Goal: Complete application form

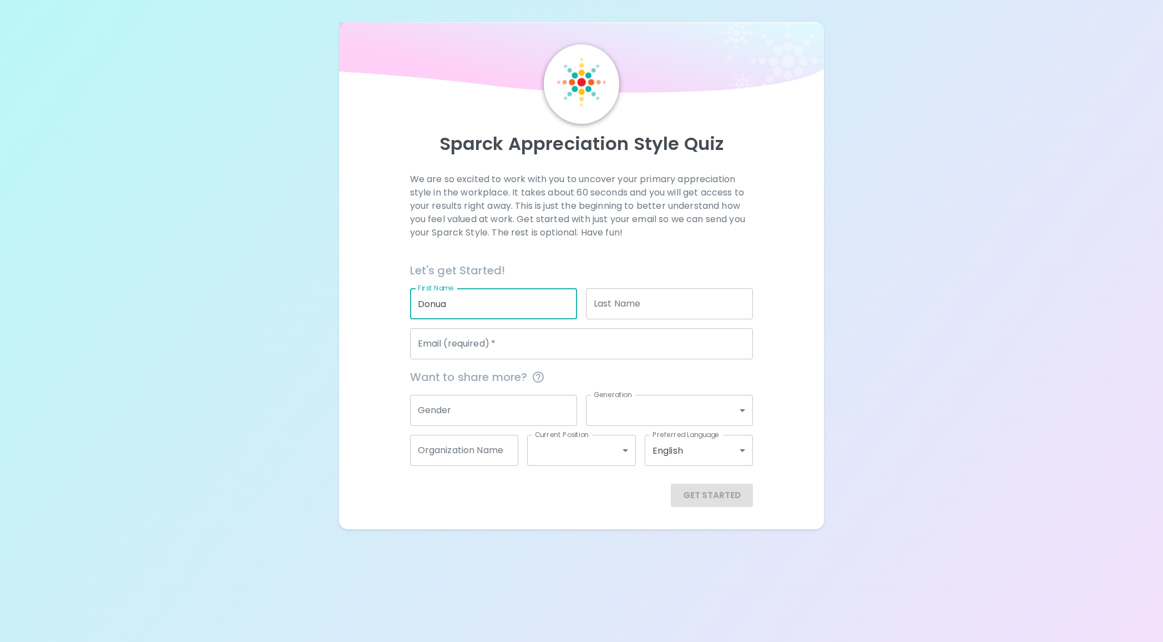
type input "Donua"
type input "[PERSON_NAME]"
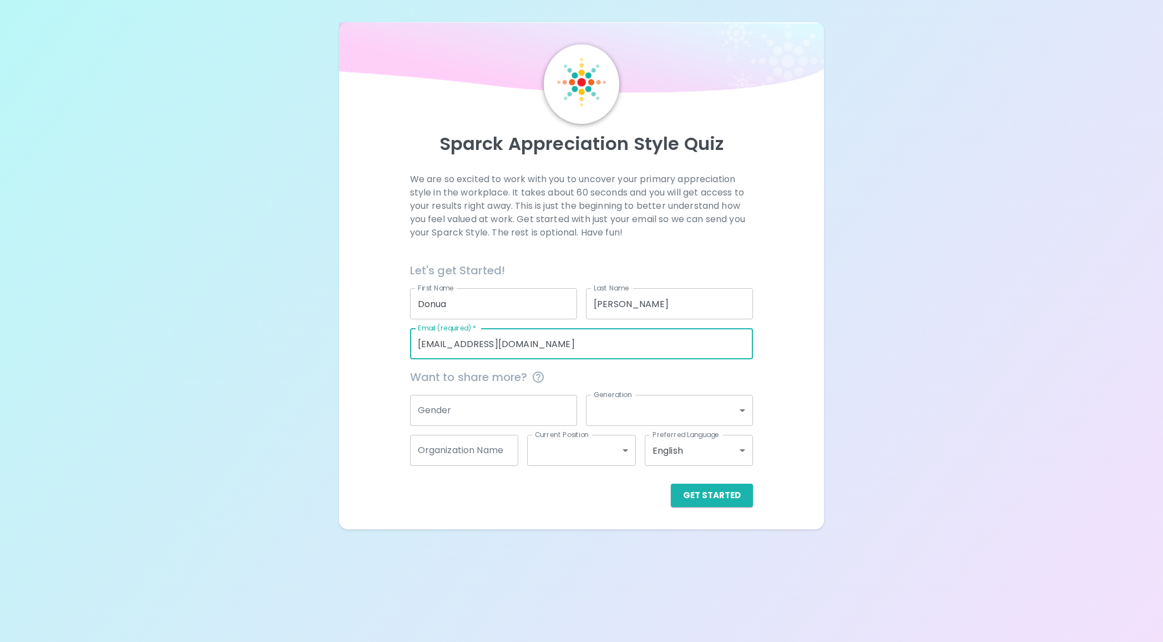
type input "[EMAIL_ADDRESS][DOMAIN_NAME]"
click at [450, 415] on input "Gender" at bounding box center [493, 410] width 167 height 31
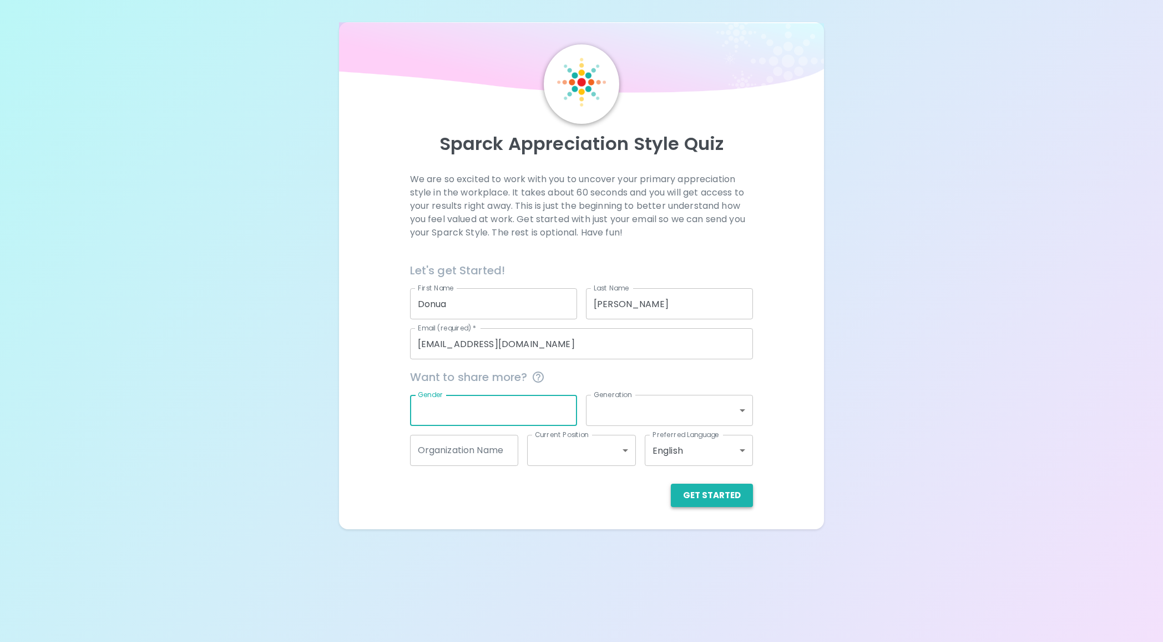
scroll to position [0, 1]
click at [715, 500] on button "Get Started" at bounding box center [712, 494] width 82 height 23
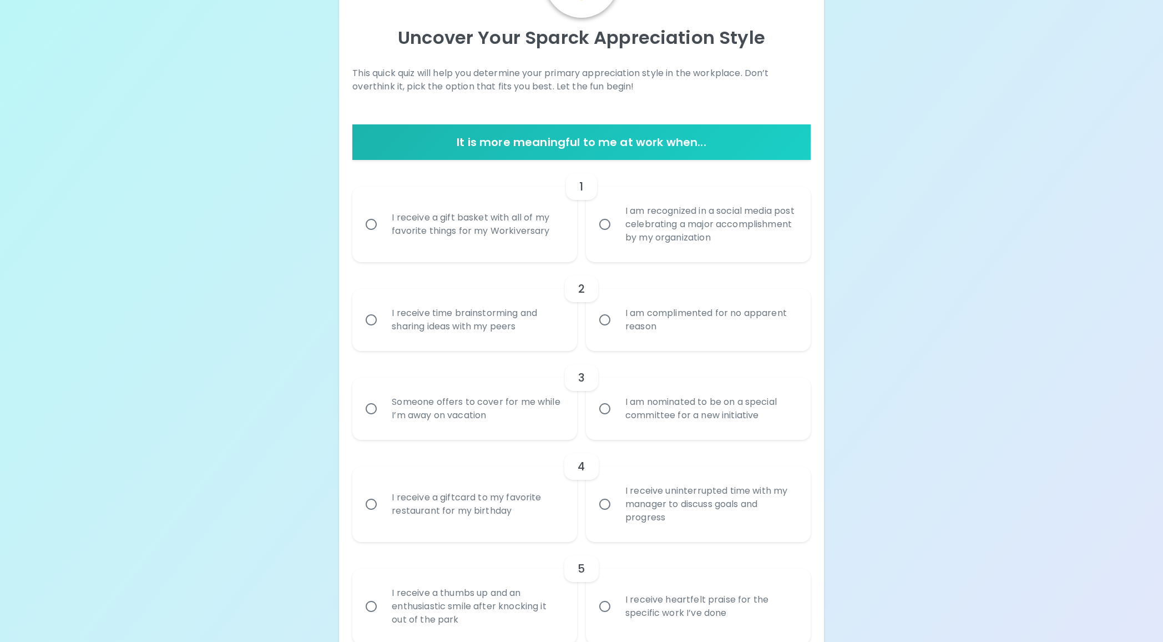
scroll to position [107, 0]
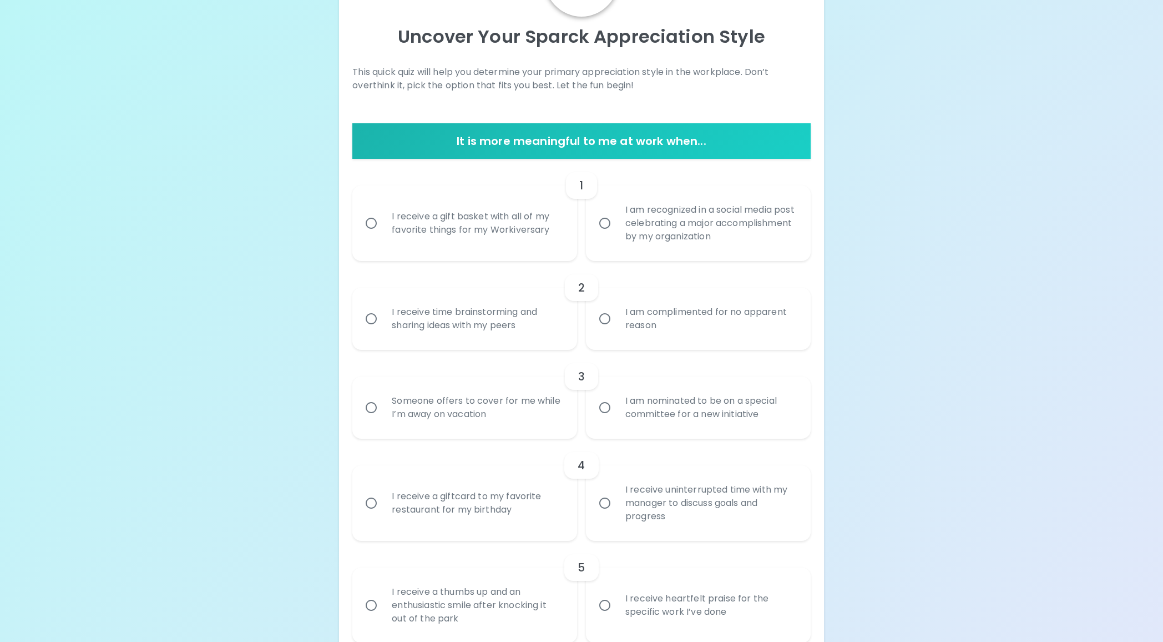
click at [381, 220] on input "I receive a gift basket with all of my favorite things for my Workiversary" at bounding box center [371, 222] width 23 height 23
radio input "true"
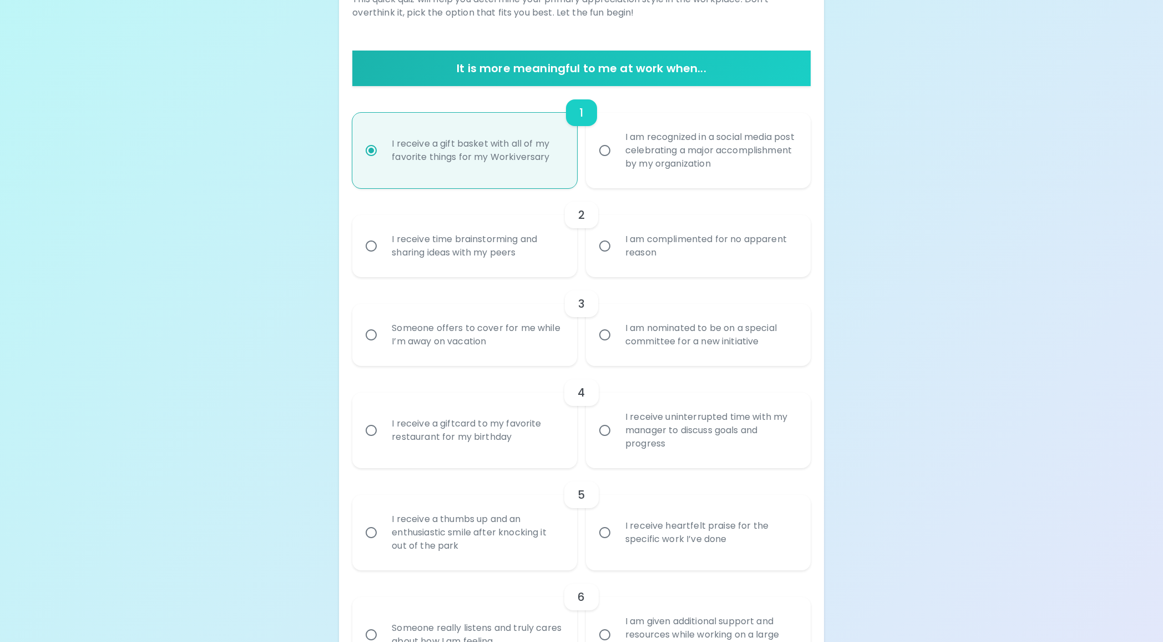
scroll to position [196, 0]
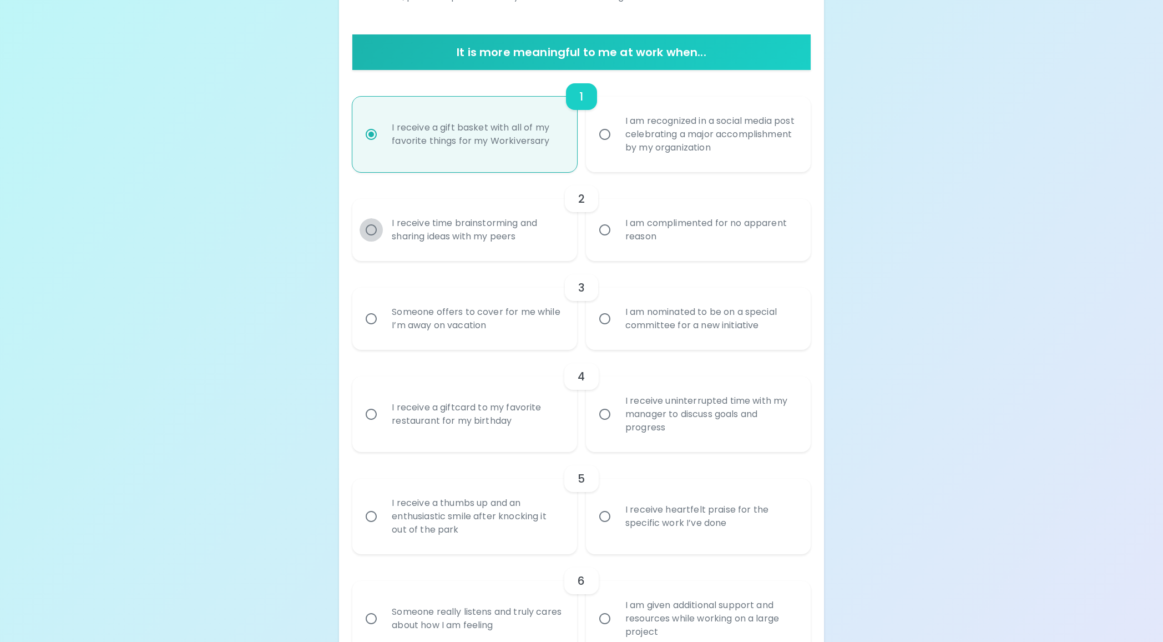
click at [382, 228] on input "I receive time brainstorming and sharing ideas with my peers" at bounding box center [371, 229] width 23 height 23
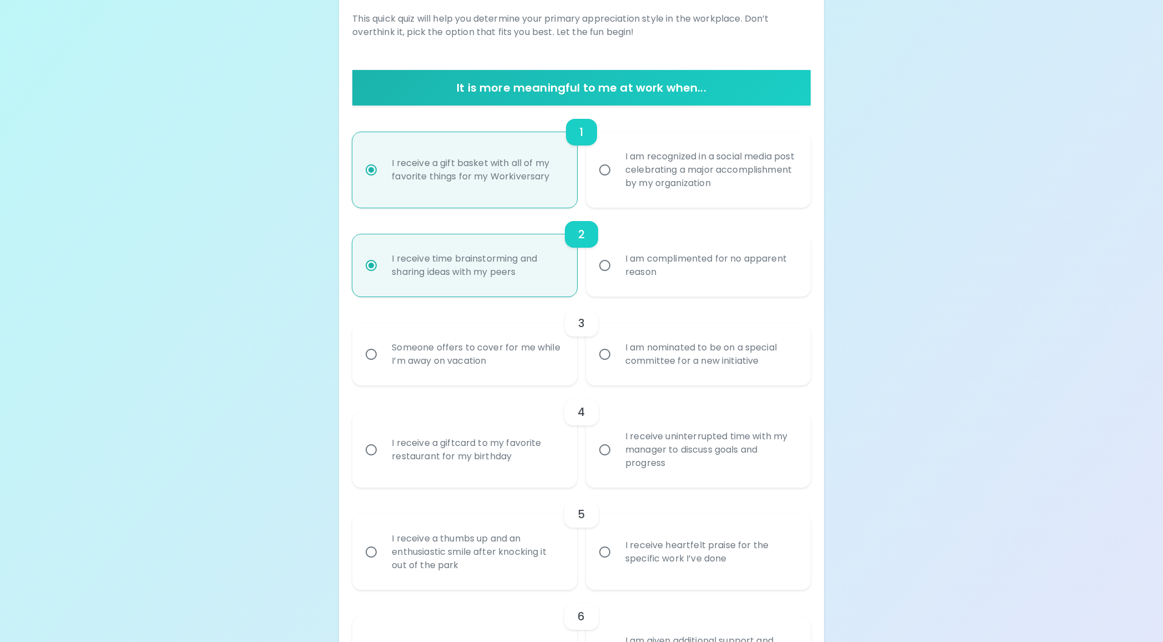
scroll to position [160, 0]
click at [636, 355] on div "I am nominated to be on a special committee for a new initiative" at bounding box center [711, 353] width 188 height 53
click at [617, 355] on input "I am nominated to be on a special committee for a new initiative" at bounding box center [604, 353] width 23 height 23
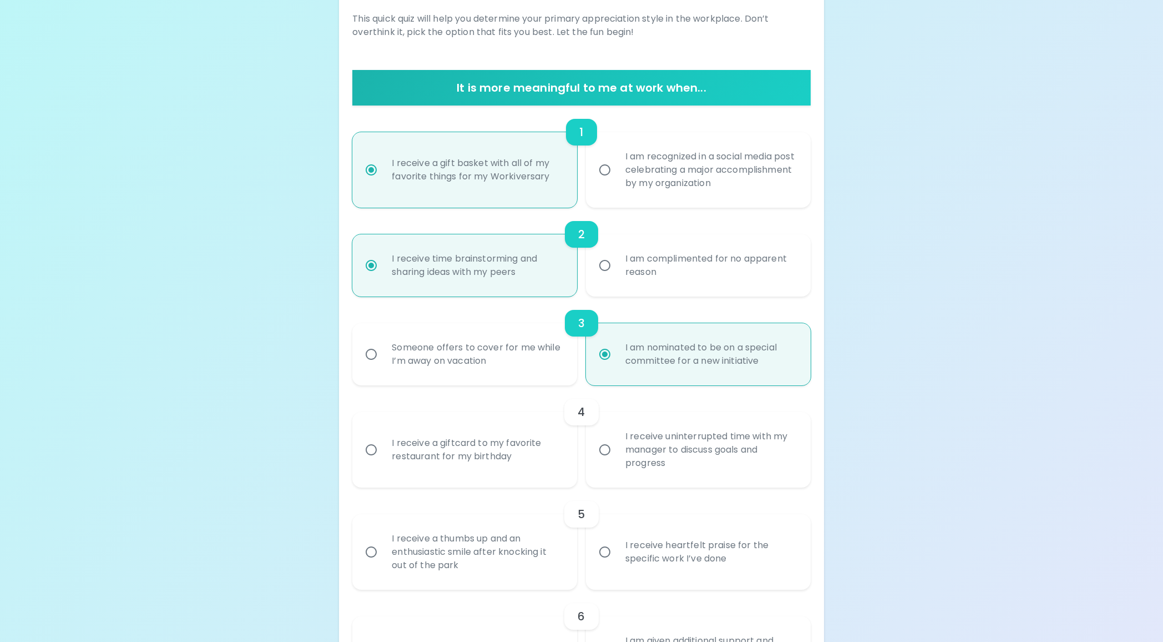
radio input "true"
radio input "false"
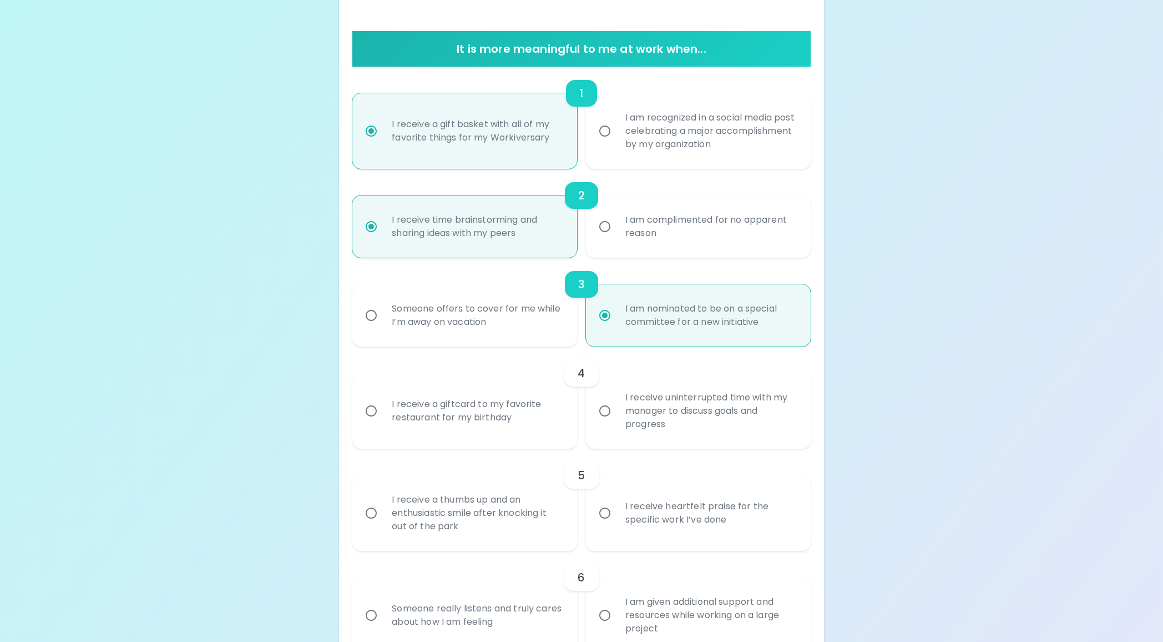
scroll to position [200, 0]
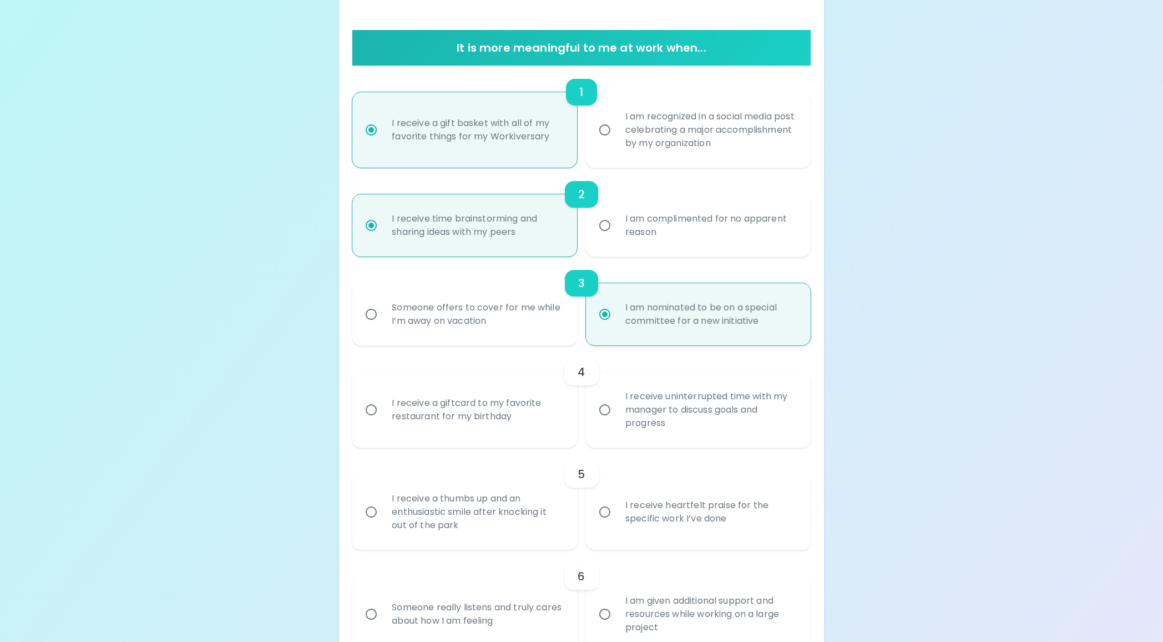
click at [453, 414] on div "I receive a giftcard to my favorite restaurant for my birthday" at bounding box center [477, 409] width 188 height 53
click at [383, 414] on input "I receive a giftcard to my favorite restaurant for my birthday" at bounding box center [371, 409] width 23 height 23
radio input "false"
radio input "true"
radio input "false"
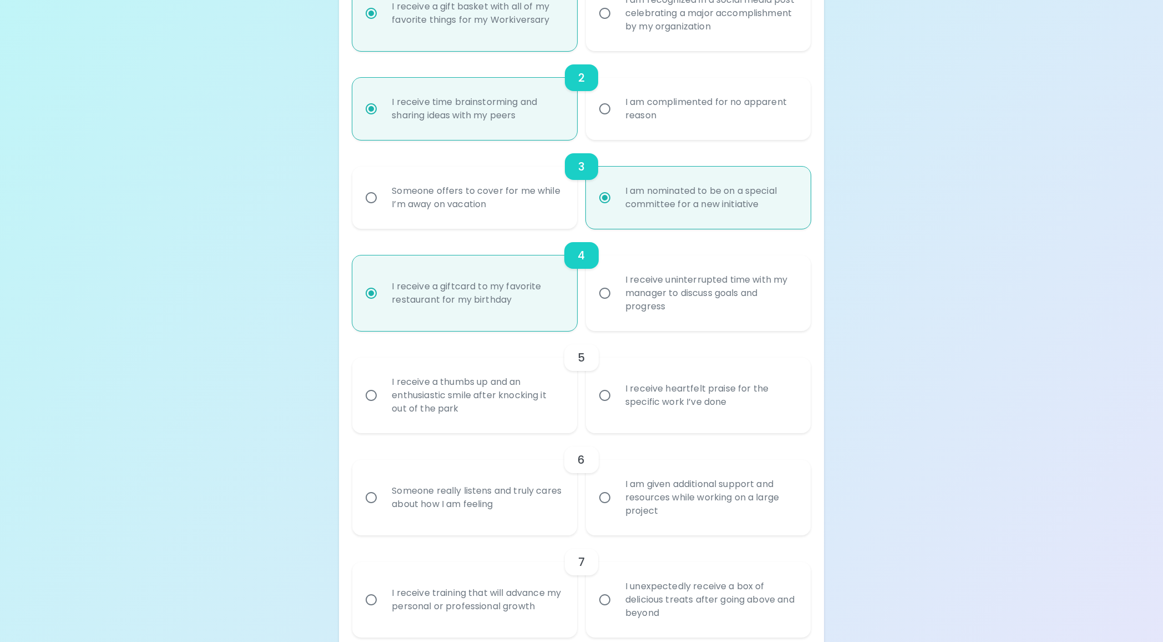
scroll to position [324, 0]
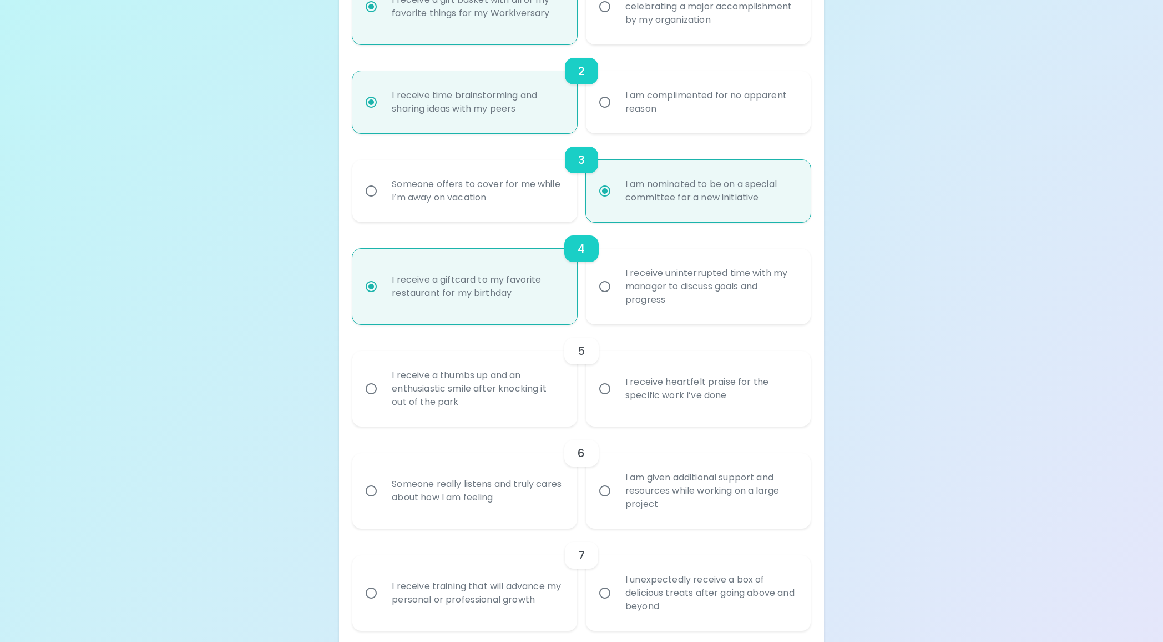
click at [659, 389] on div "I receive heartfelt praise for the specific work I’ve done" at bounding box center [711, 388] width 188 height 53
click at [617, 389] on input "I receive heartfelt praise for the specific work I’ve done" at bounding box center [604, 388] width 23 height 23
radio input "false"
radio input "true"
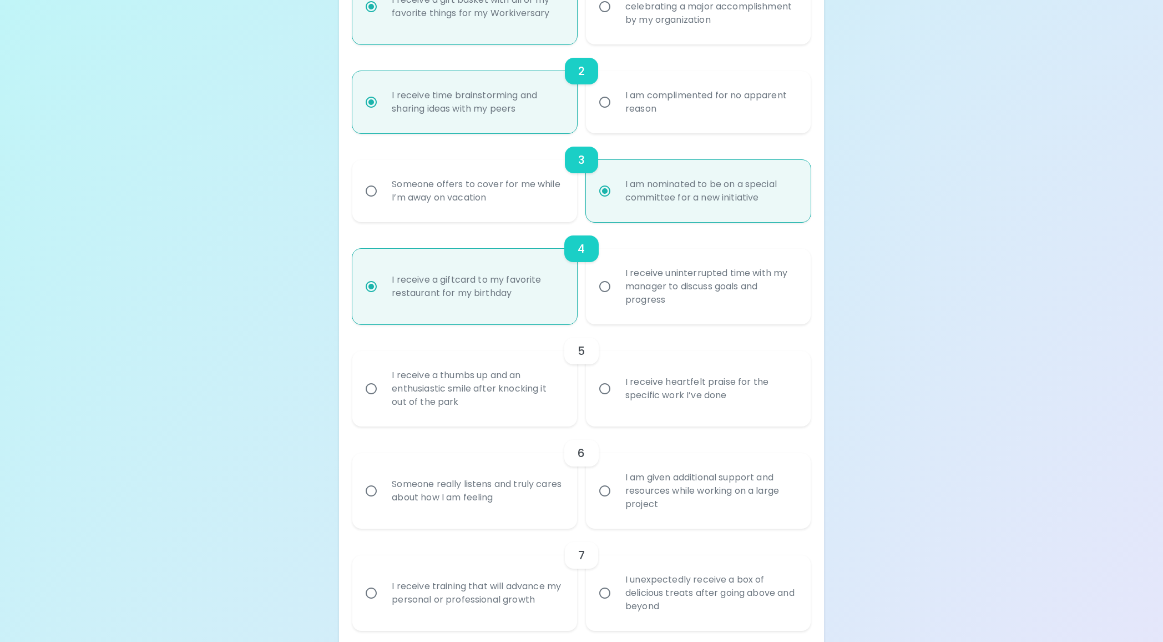
radio input "false"
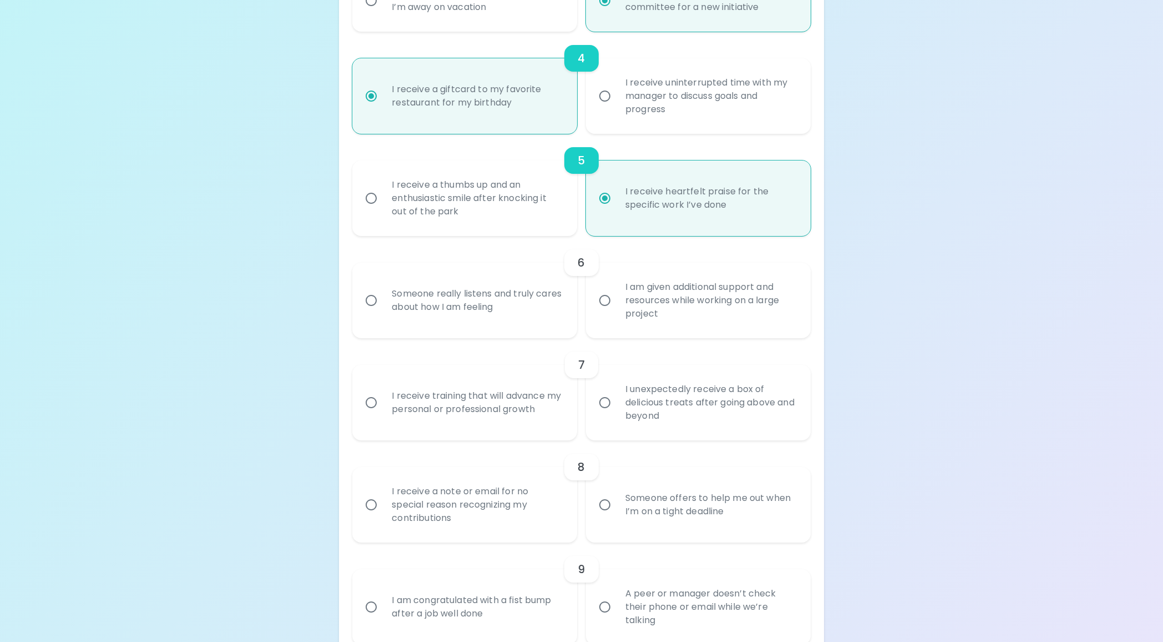
scroll to position [518, 0]
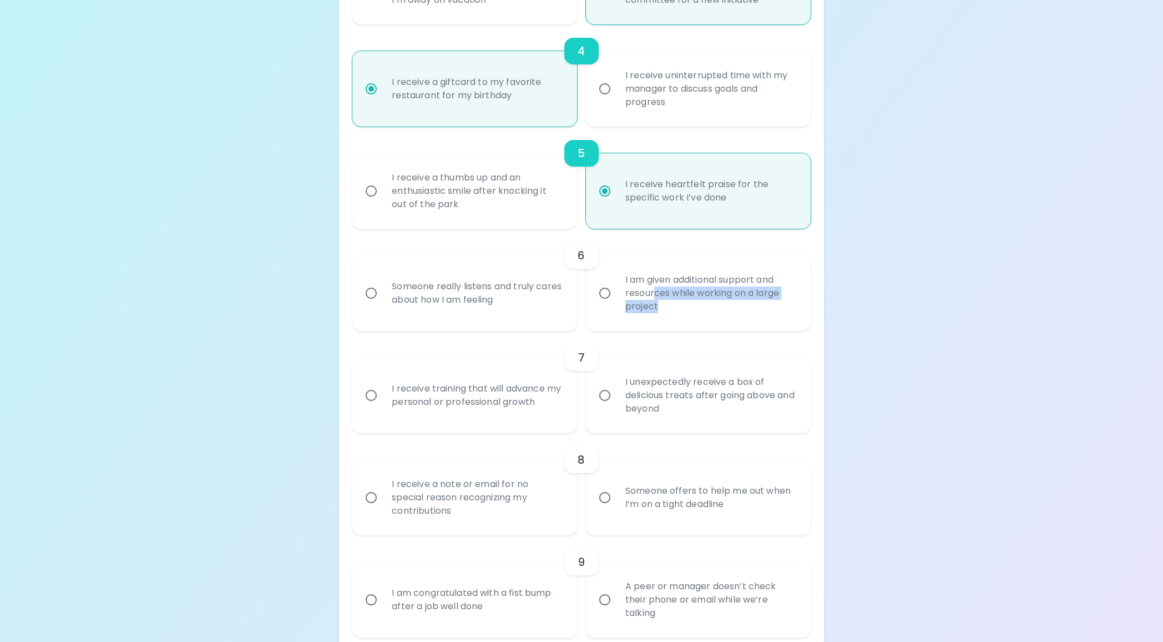
click at [656, 299] on div "I am given additional support and resources while working on a large project" at bounding box center [711, 293] width 188 height 67
click at [617, 299] on input "I am given additional support and resources while working on a large project" at bounding box center [604, 292] width 23 height 23
radio input "false"
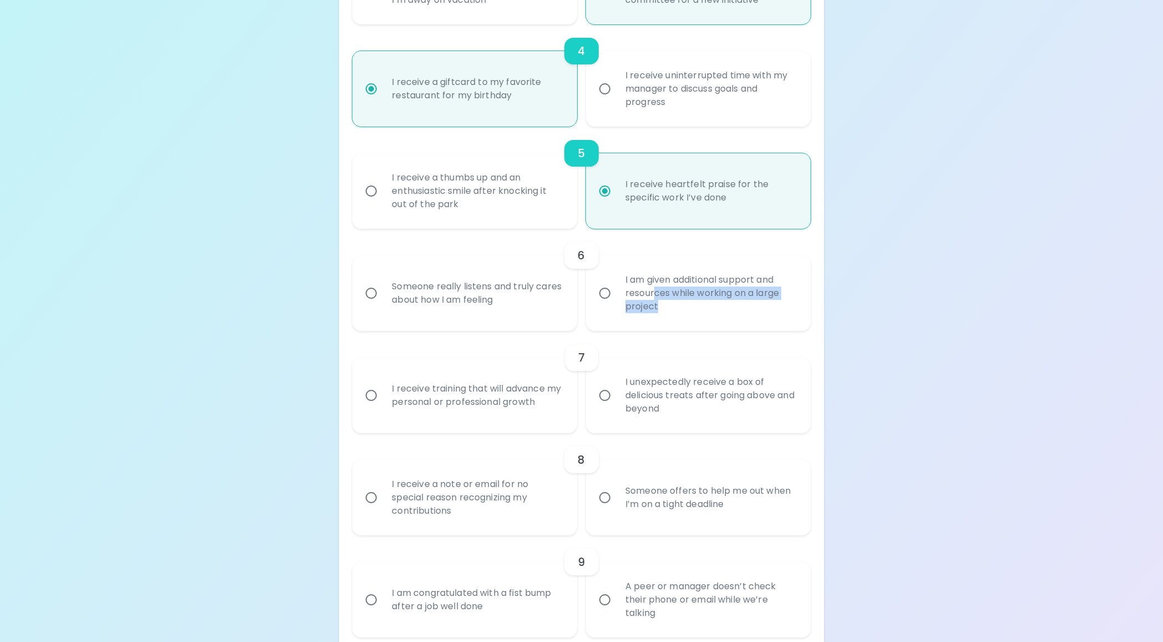
radio input "true"
radio input "false"
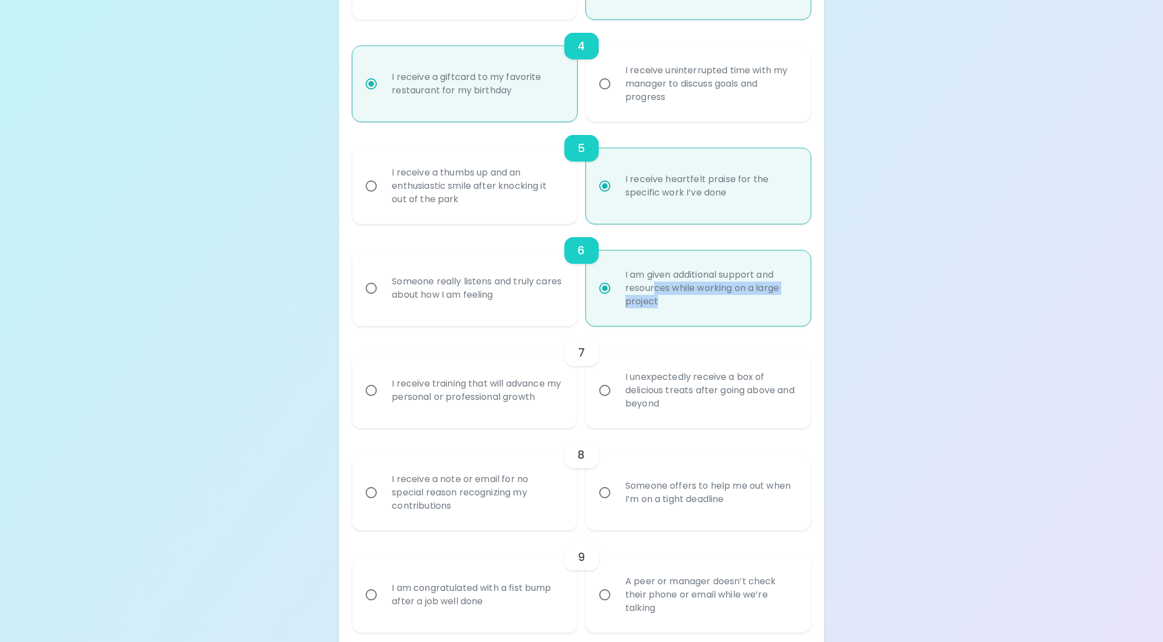
scroll to position [611, 0]
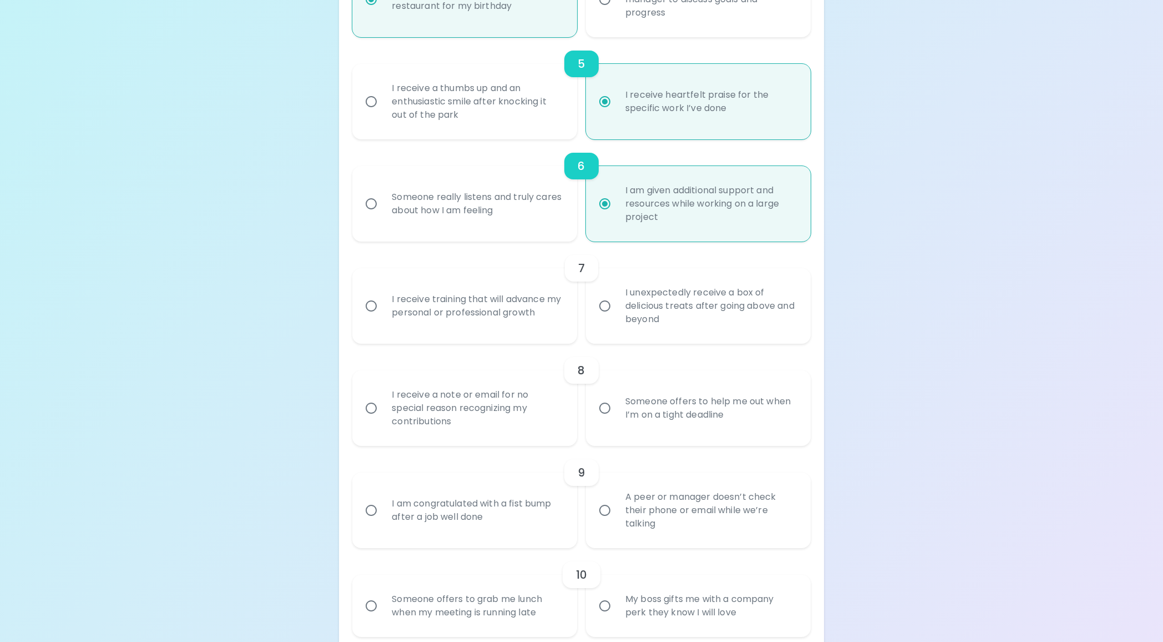
click at [907, 329] on div "Uncover Your Sparck Appreciation Style This quick quiz will help you determine …" at bounding box center [581, 288] width 1163 height 1799
click at [415, 309] on div "I receive training that will advance my personal or professional growth" at bounding box center [477, 304] width 188 height 53
click at [383, 309] on input "I receive training that will advance my personal or professional growth" at bounding box center [371, 304] width 23 height 23
radio input "false"
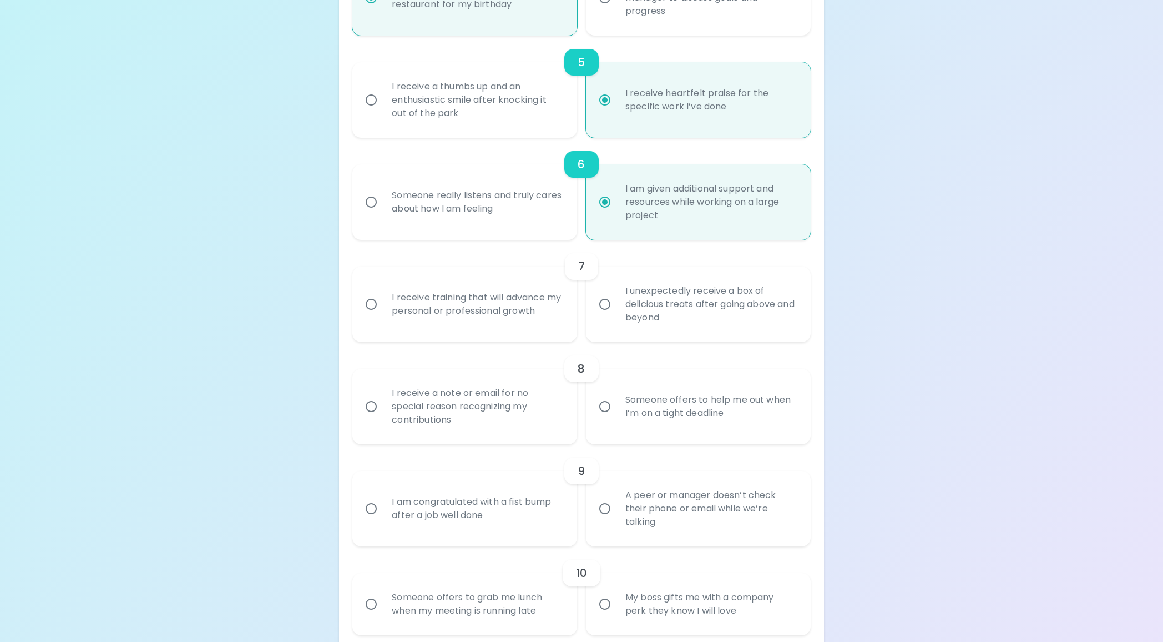
radio input "false"
radio input "true"
radio input "false"
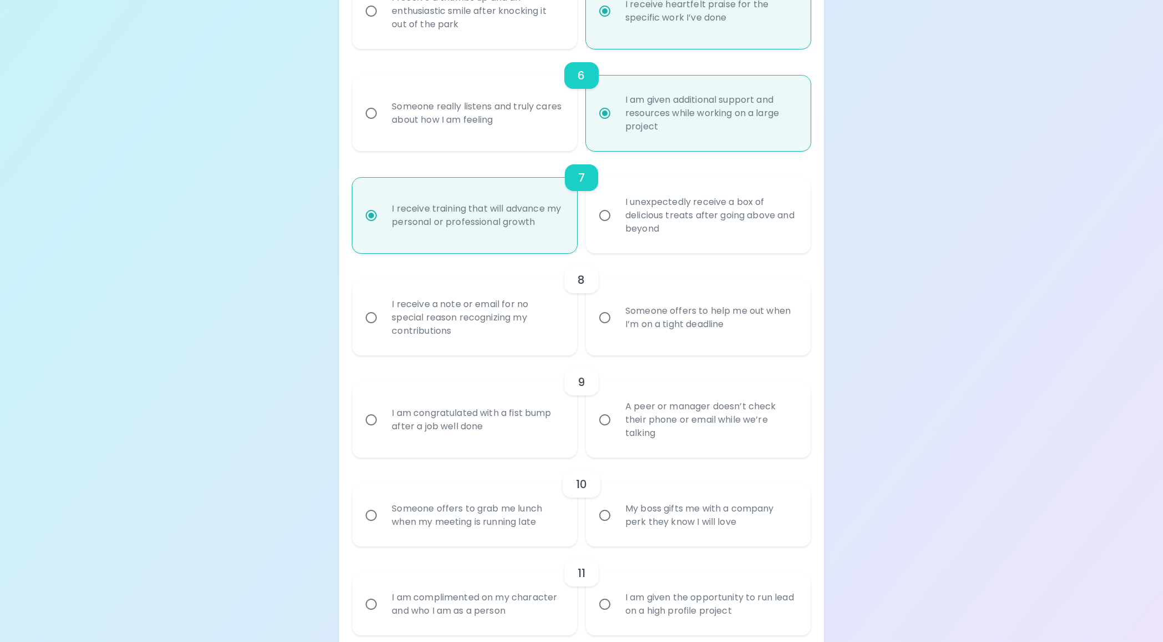
scroll to position [702, 0]
click at [622, 320] on div "Someone offers to help me out when I’m on a tight deadline" at bounding box center [711, 316] width 188 height 53
click at [617, 320] on input "Someone offers to help me out when I’m on a tight deadline" at bounding box center [604, 316] width 23 height 23
radio input "false"
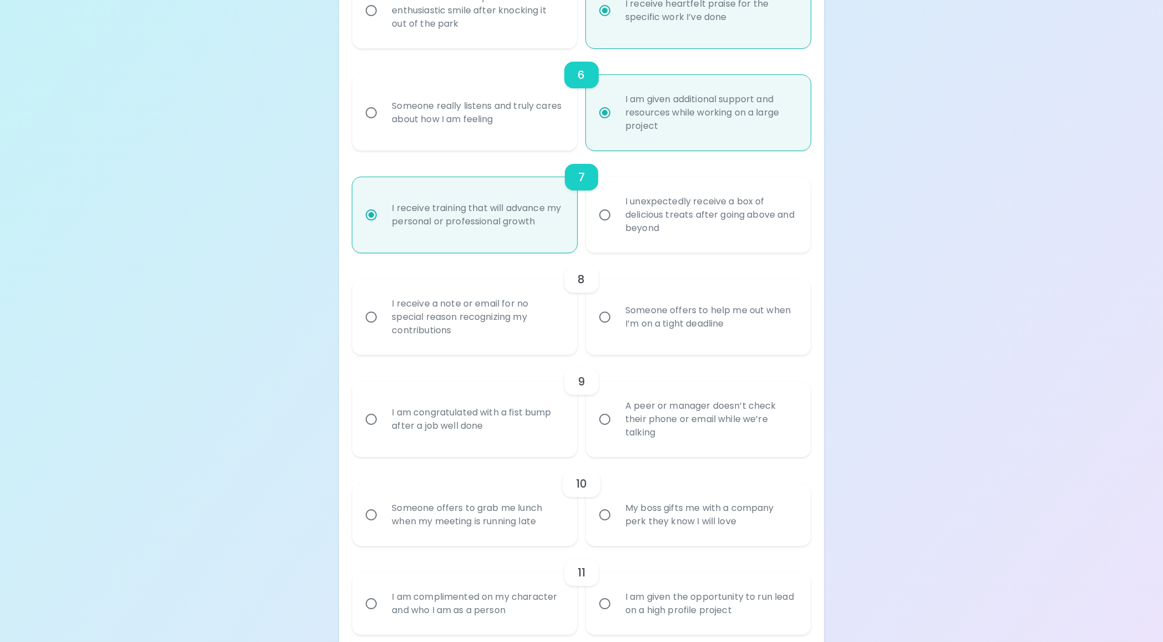
radio input "false"
radio input "true"
radio input "false"
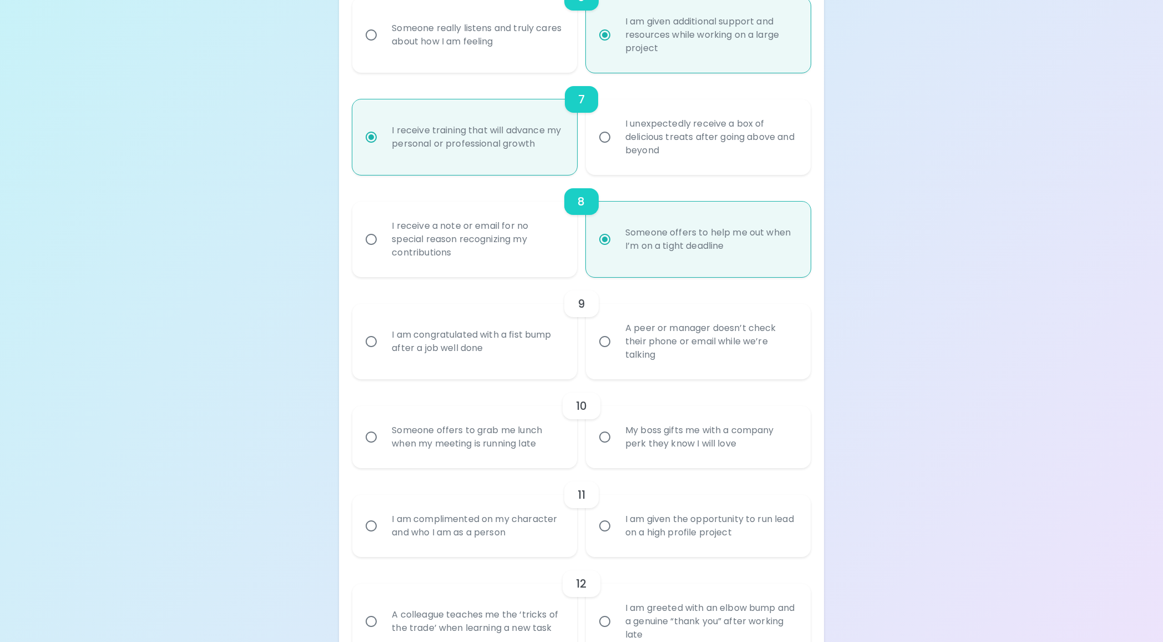
scroll to position [790, 0]
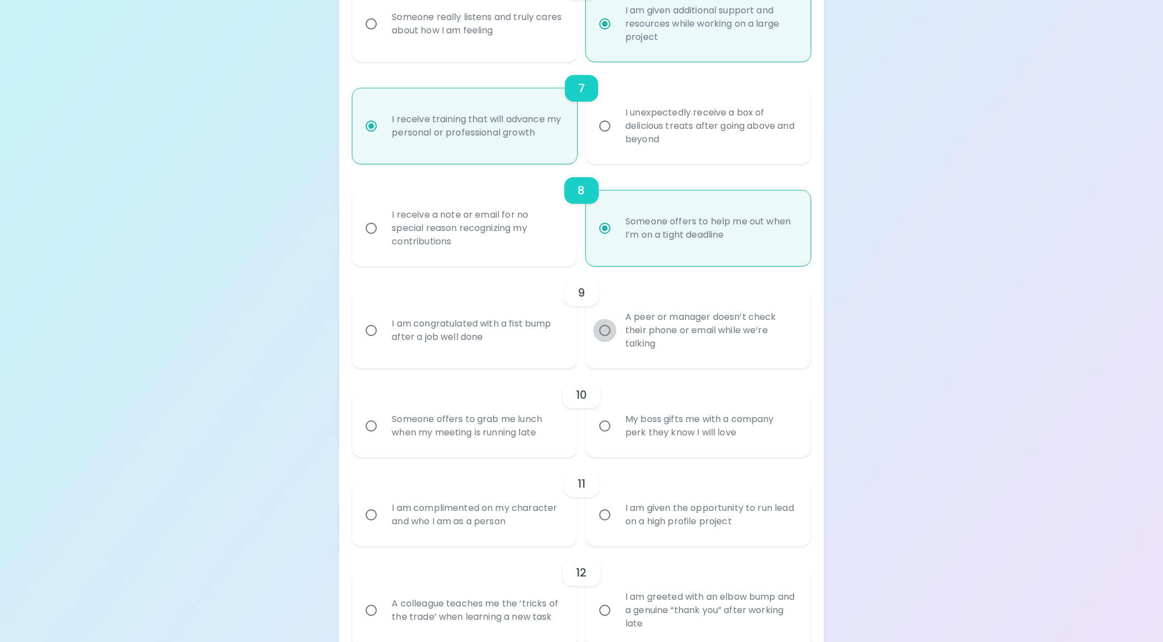
click at [602, 331] on input "A peer or manager doesn’t check their phone or email while we’re talking" at bounding box center [604, 330] width 23 height 23
radio input "false"
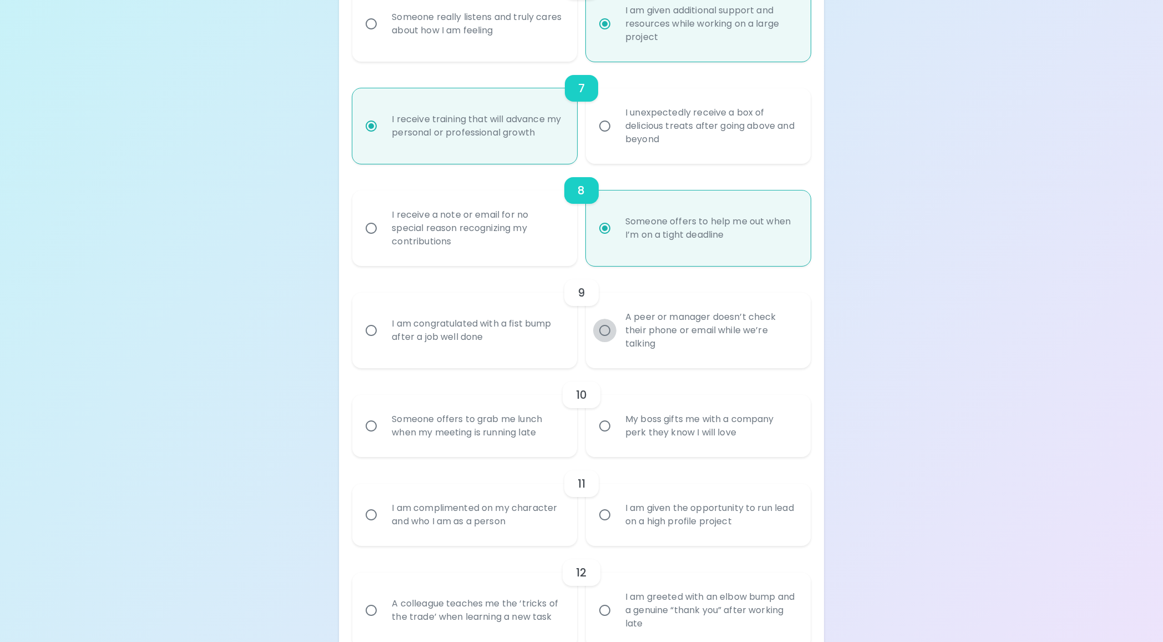
radio input "false"
radio input "true"
radio input "false"
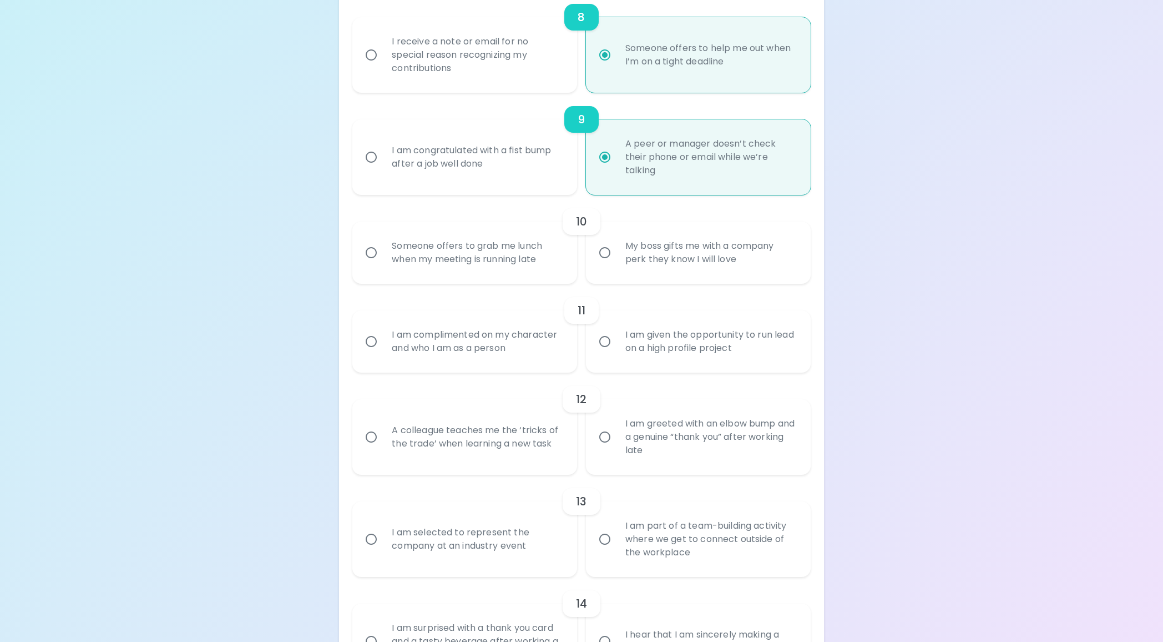
scroll to position [965, 0]
click at [370, 255] on input "Someone offers to grab me lunch when my meeting is running late" at bounding box center [371, 251] width 23 height 23
radio input "false"
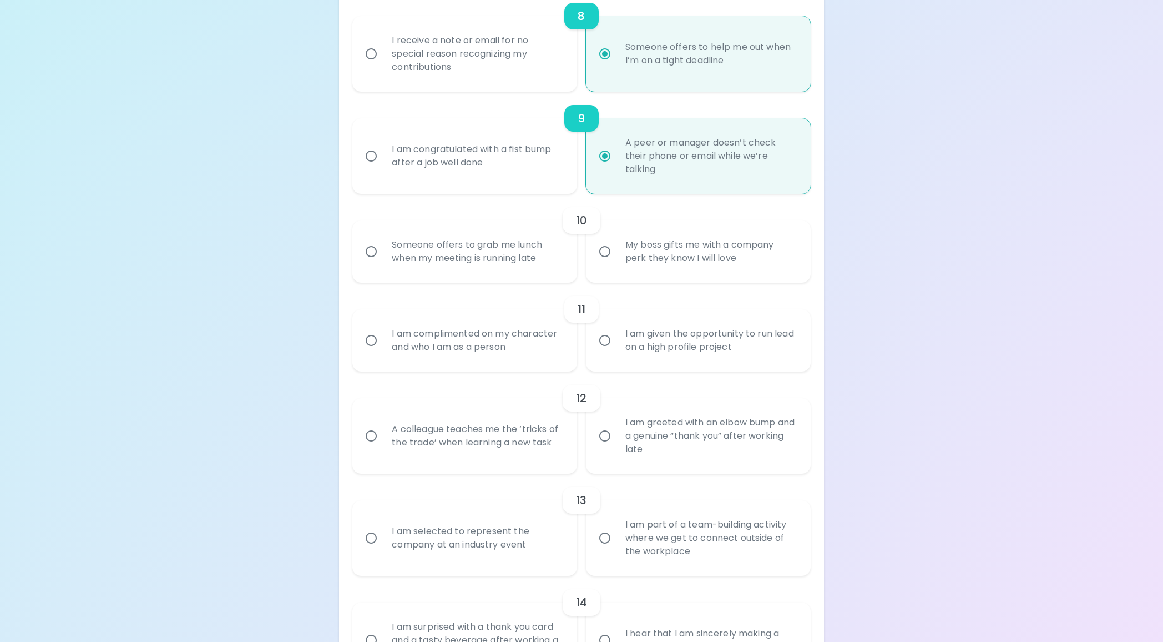
radio input "false"
radio input "true"
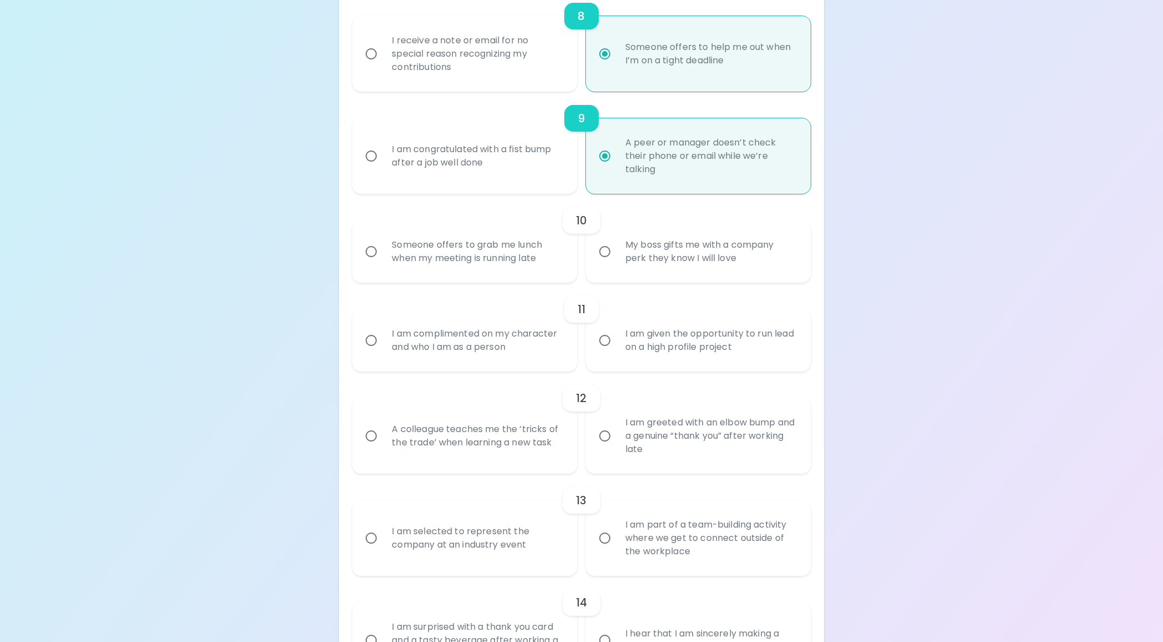
radio input "false"
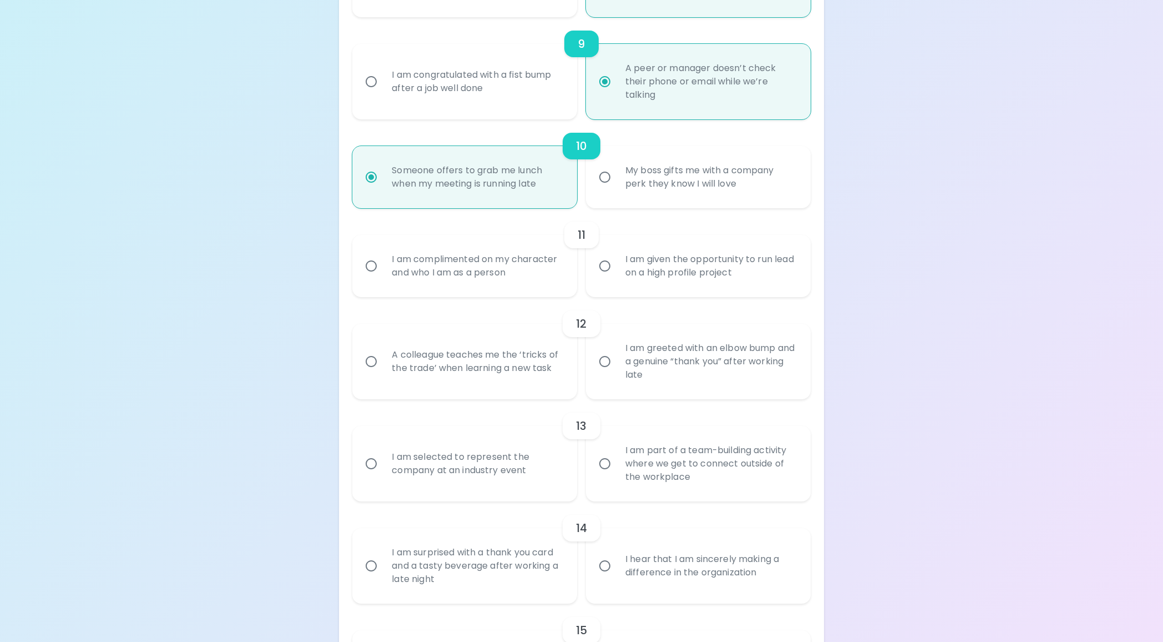
scroll to position [1053, 0]
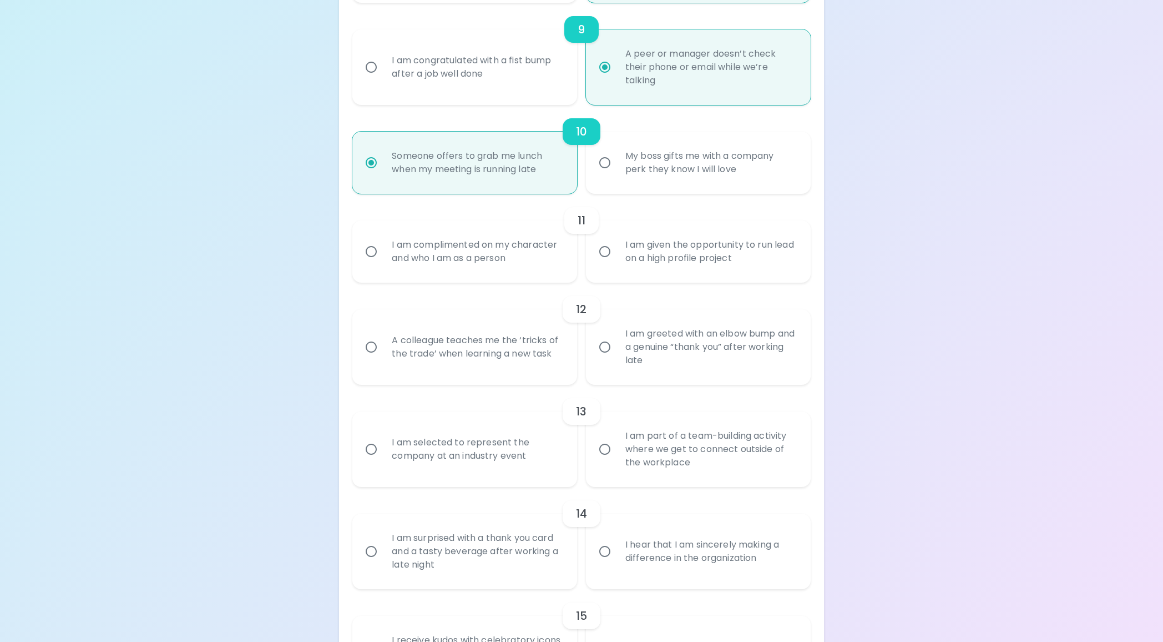
click at [398, 253] on div "I am complimented on my character and who I am as a person" at bounding box center [477, 251] width 188 height 53
click at [383, 253] on input "I am complimented on my character and who I am as a person" at bounding box center [371, 251] width 23 height 23
radio input "false"
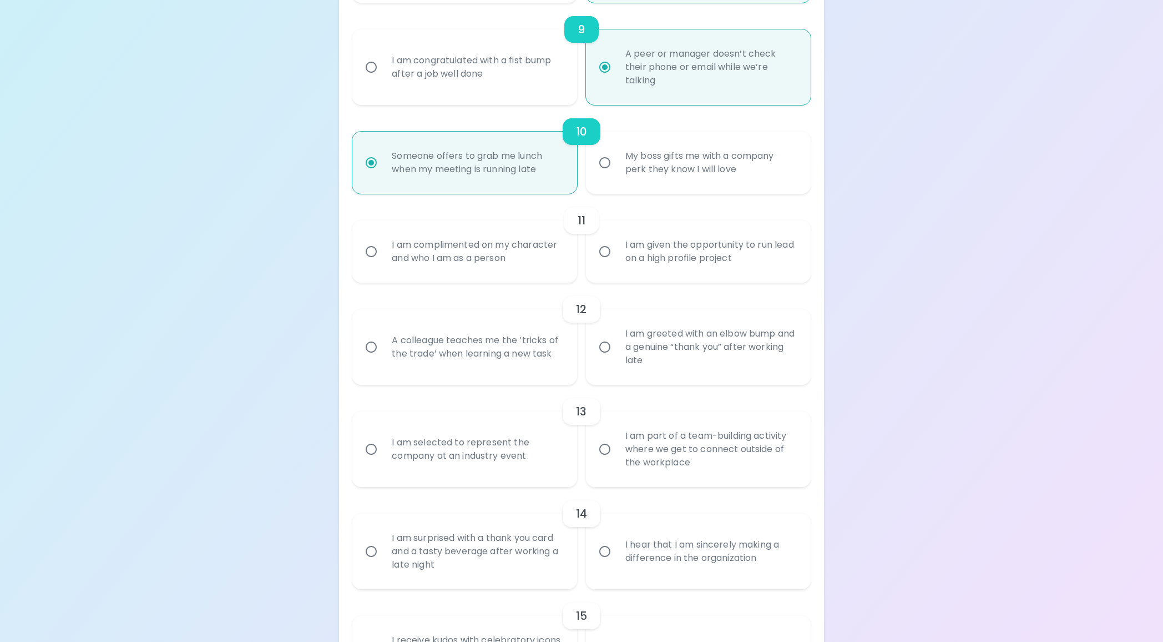
radio input "false"
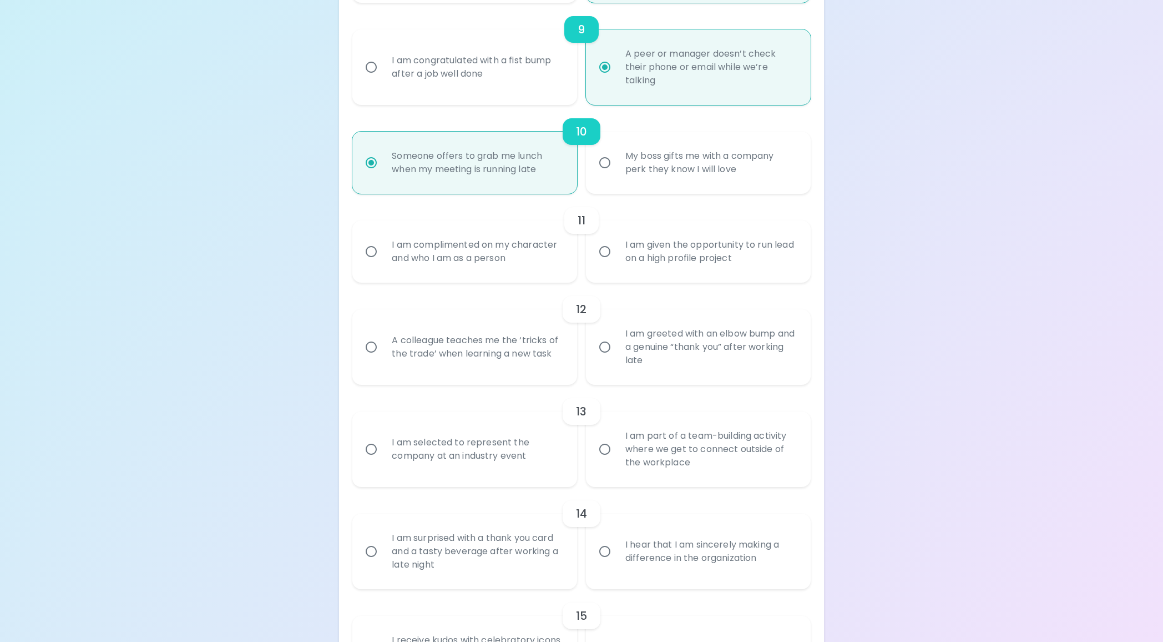
radio input "true"
radio input "false"
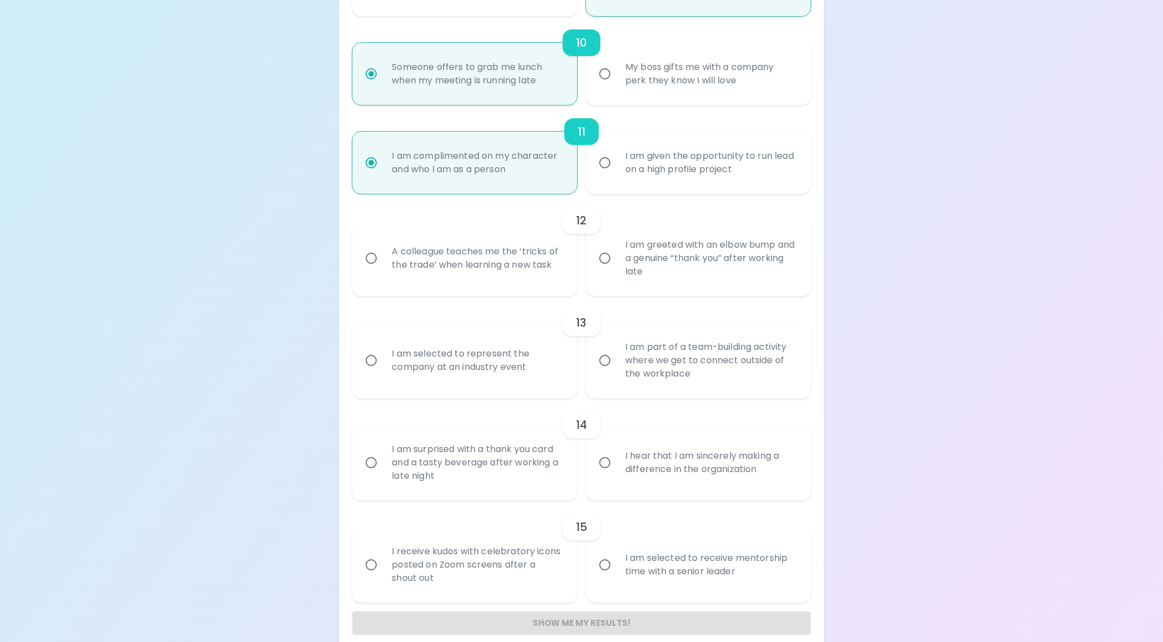
click at [465, 261] on div "A colleague teaches me the ‘tricks of the trade’ when learning a new task" at bounding box center [477, 257] width 188 height 53
click at [383, 261] on input "A colleague teaches me the ‘tricks of the trade’ when learning a new task" at bounding box center [371, 257] width 23 height 23
radio input "false"
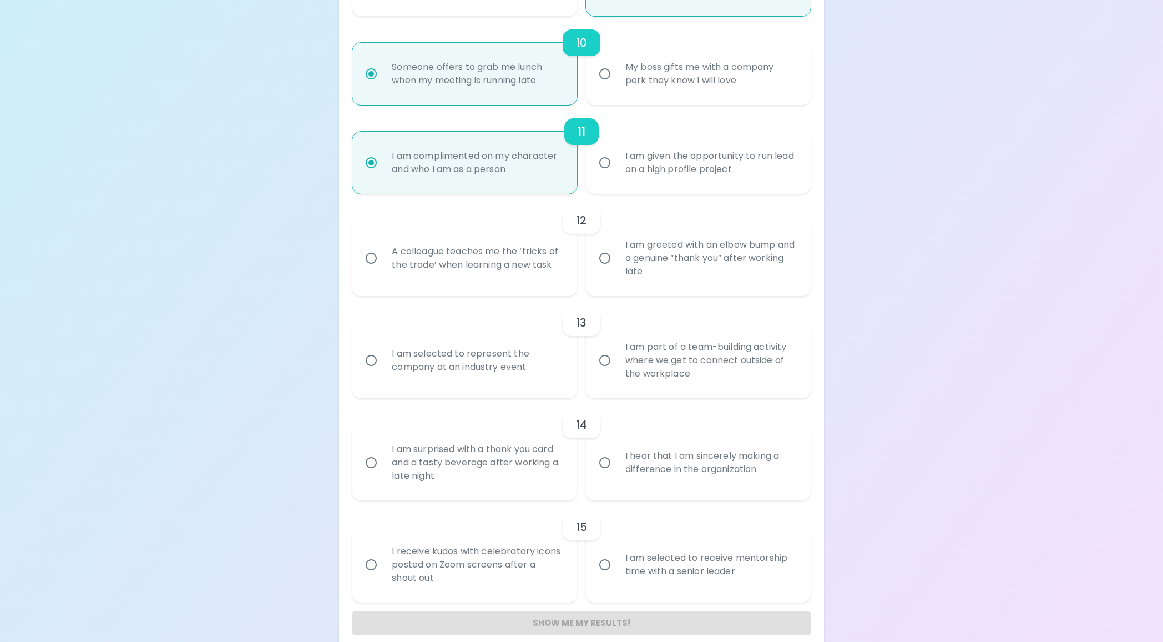
radio input "false"
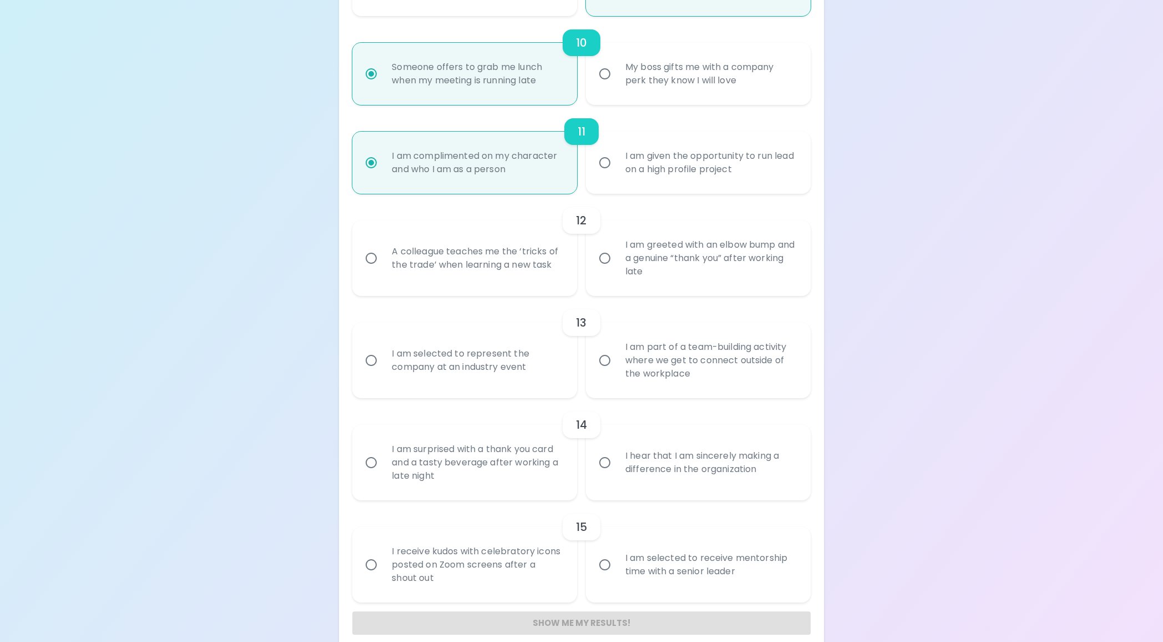
radio input "false"
radio input "true"
radio input "false"
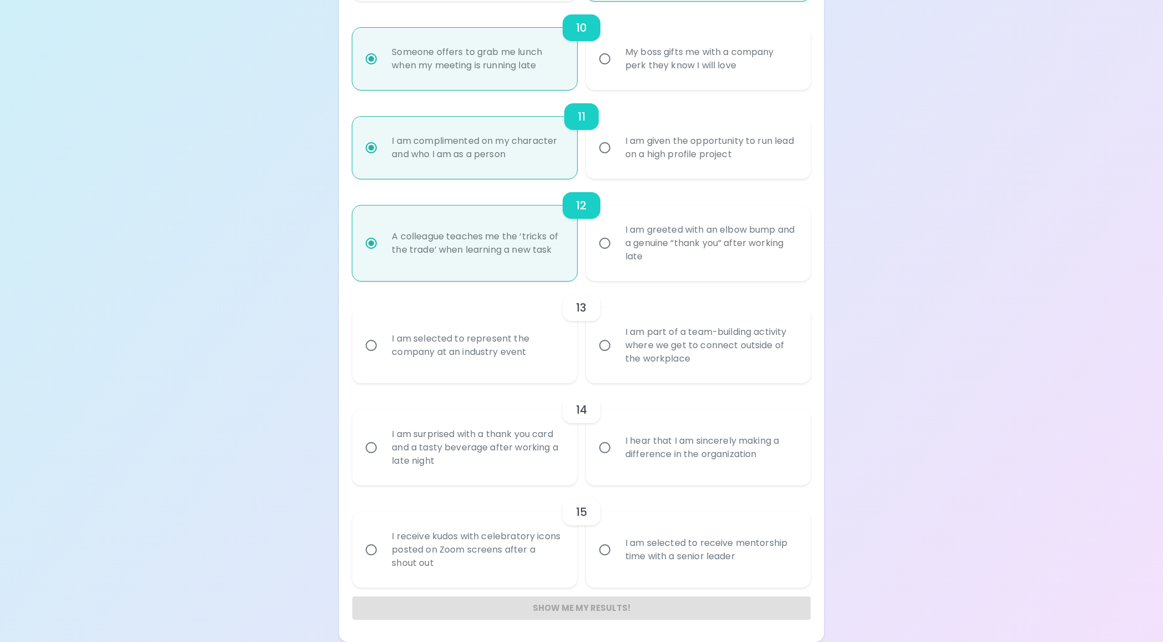
scroll to position [1157, 0]
click at [492, 344] on div "I am selected to represent the company at an industry event" at bounding box center [477, 345] width 188 height 53
click at [383, 344] on input "I am selected to represent the company at an industry event" at bounding box center [371, 345] width 23 height 23
radio input "false"
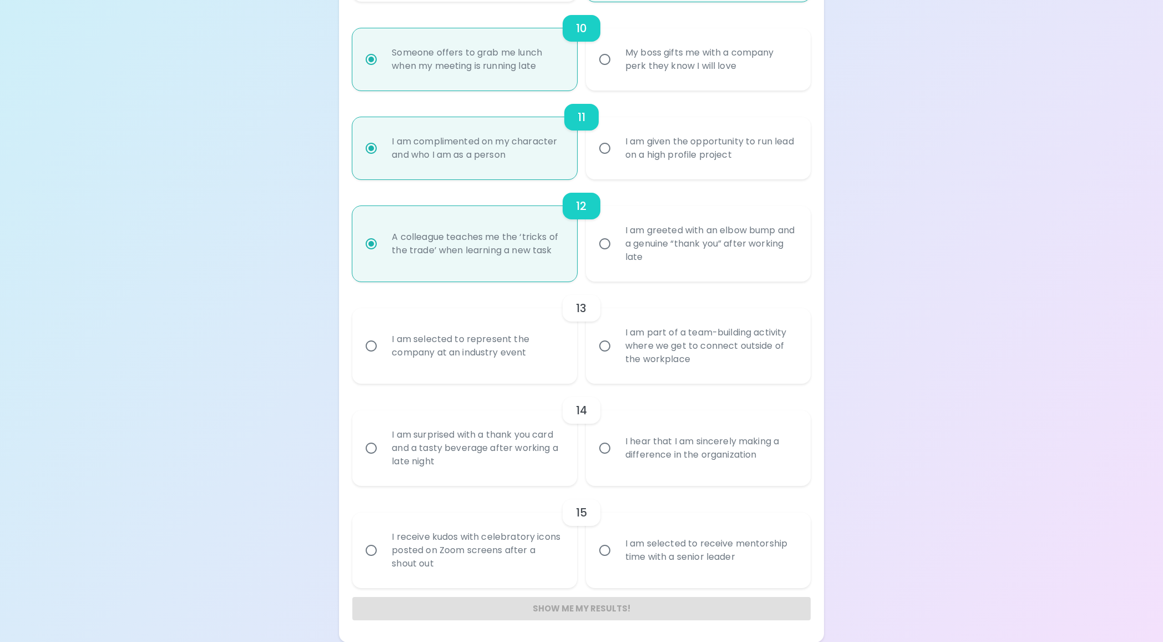
radio input "false"
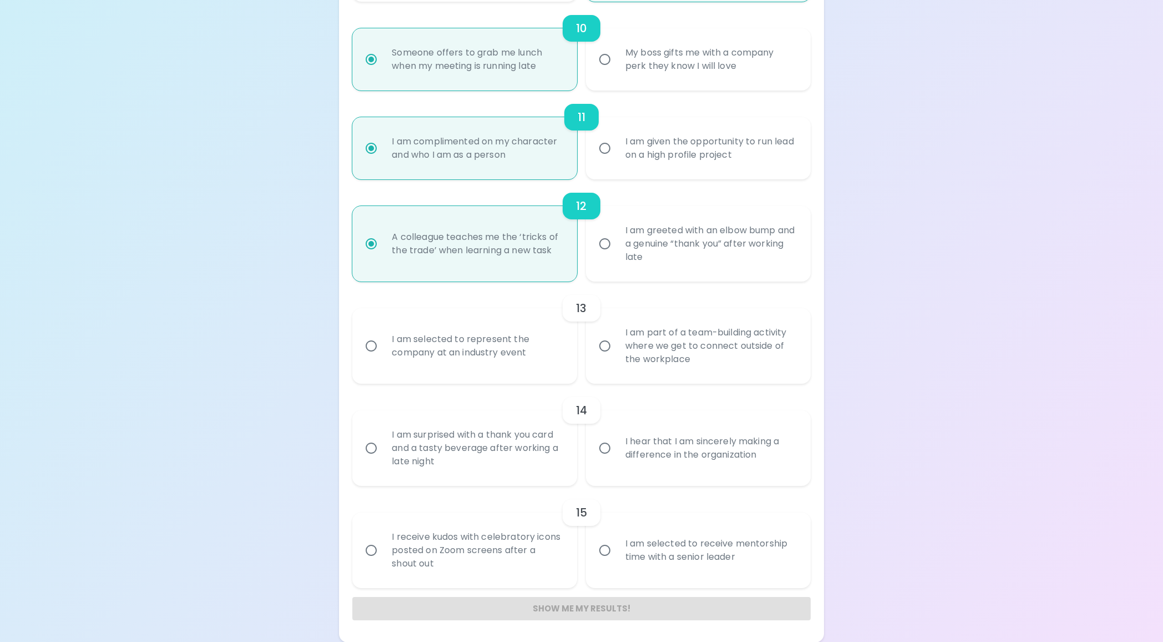
radio input "false"
radio input "true"
radio input "false"
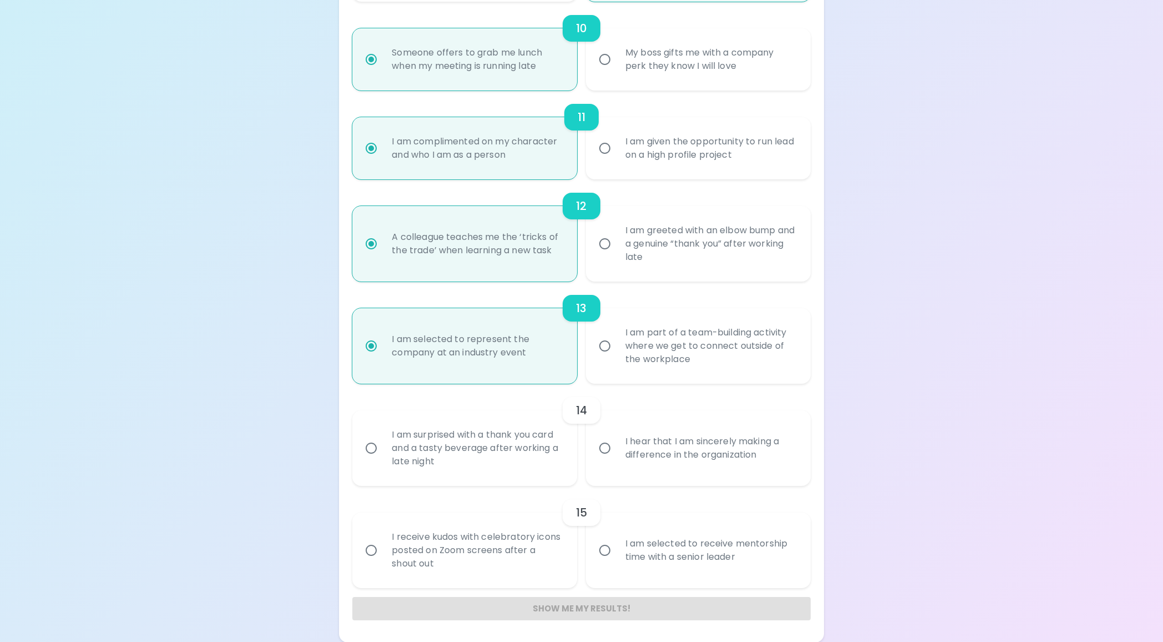
click at [601, 446] on input "I hear that I am sincerely making a difference in the organization" at bounding box center [604, 447] width 23 height 23
radio input "false"
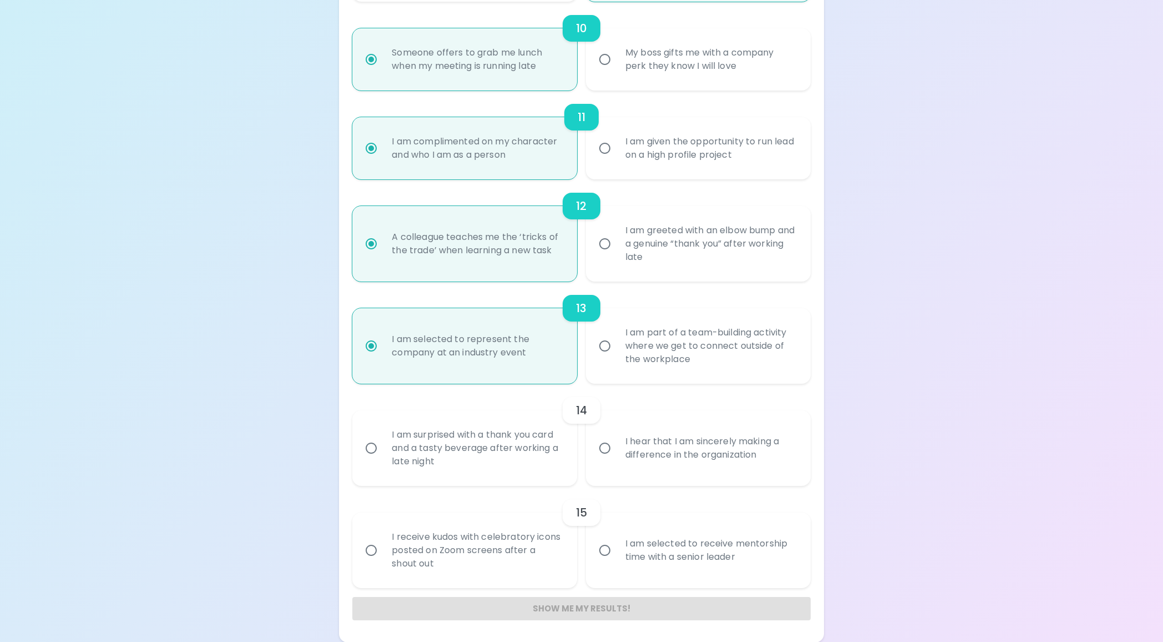
radio input "false"
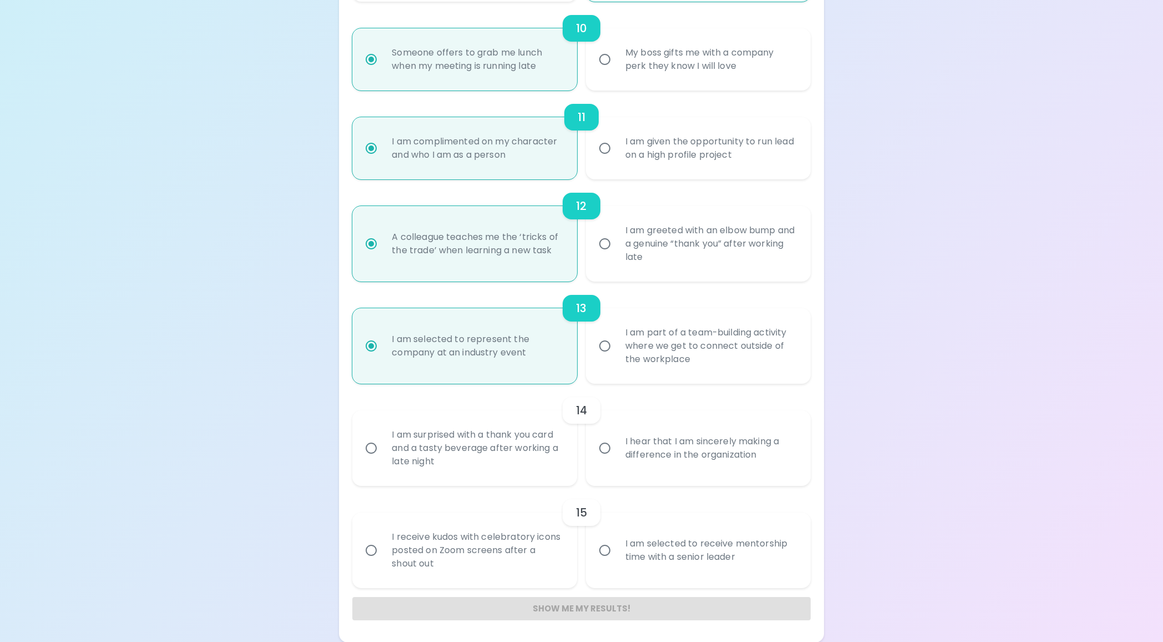
radio input "false"
radio input "true"
radio input "false"
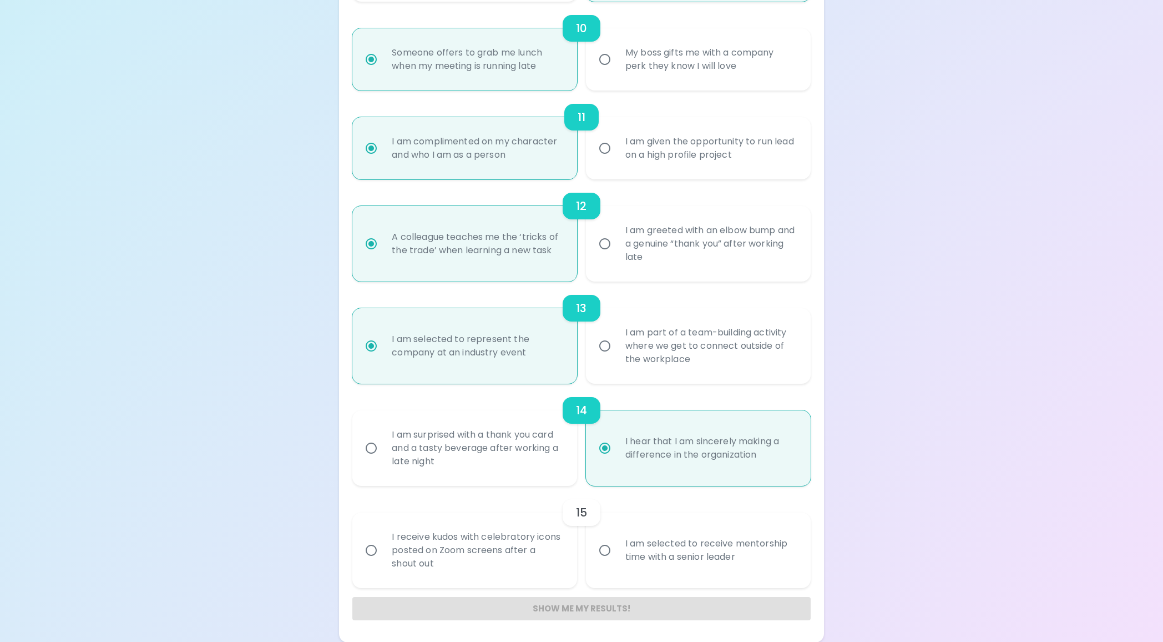
click at [627, 562] on div "I am selected to receive mentorship time with a senior leader" at bounding box center [711, 549] width 188 height 53
click at [617, 562] on input "I am selected to receive mentorship time with a senior leader" at bounding box center [604, 549] width 23 height 23
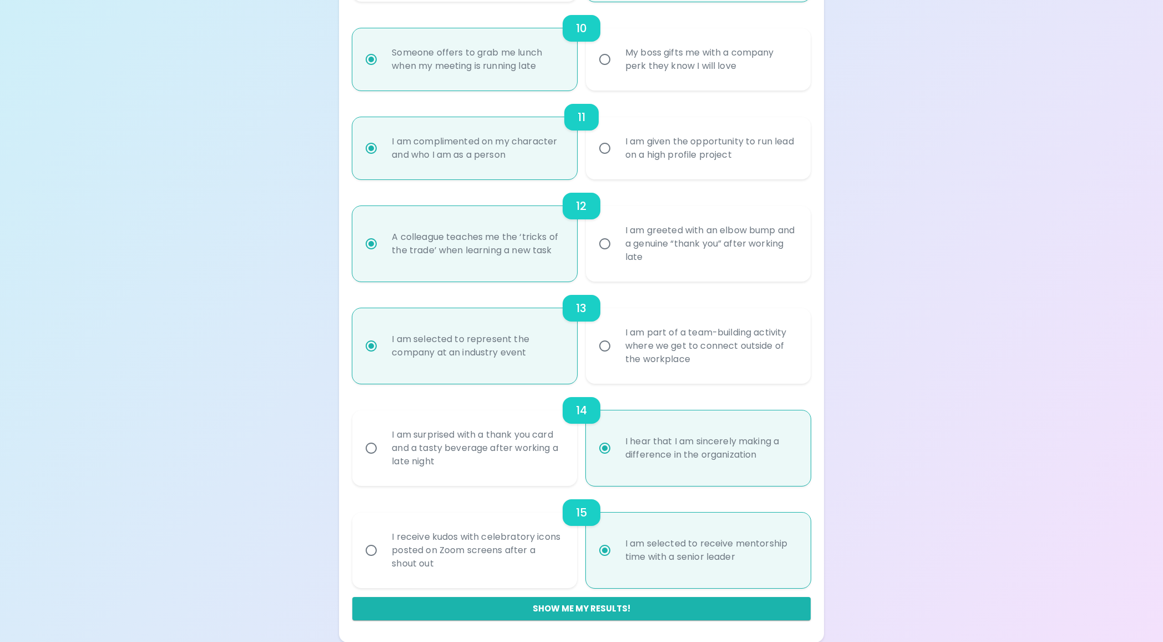
radio input "false"
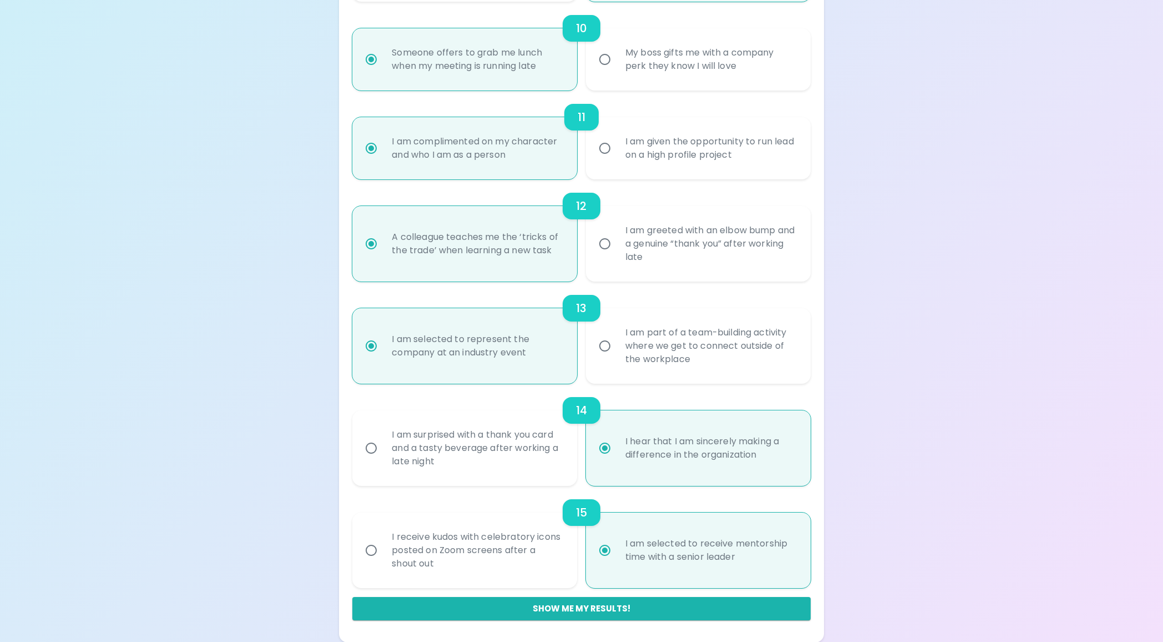
radio input "false"
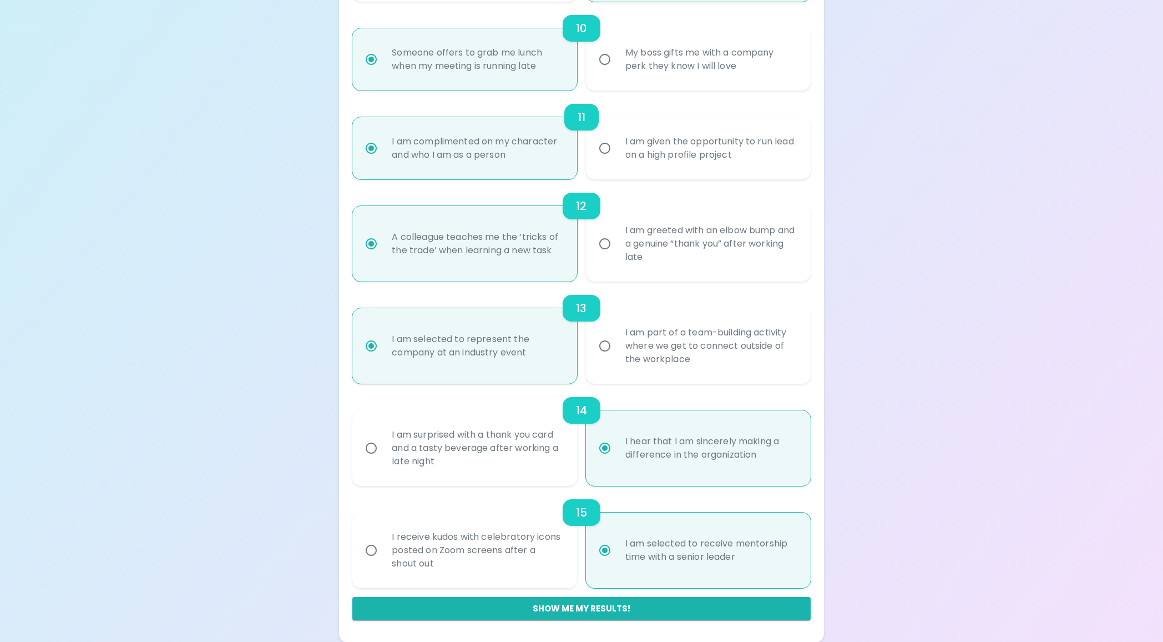
radio input "false"
radio input "true"
radio input "false"
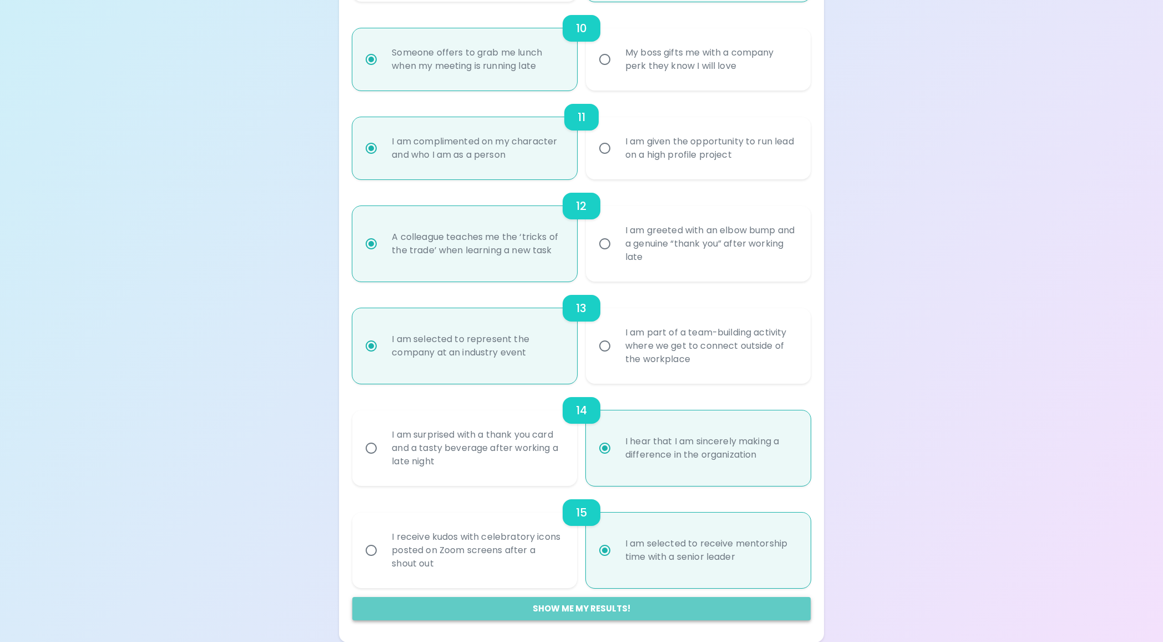
click at [618, 610] on button "Show me my results!" at bounding box center [581, 608] width 458 height 23
radio input "false"
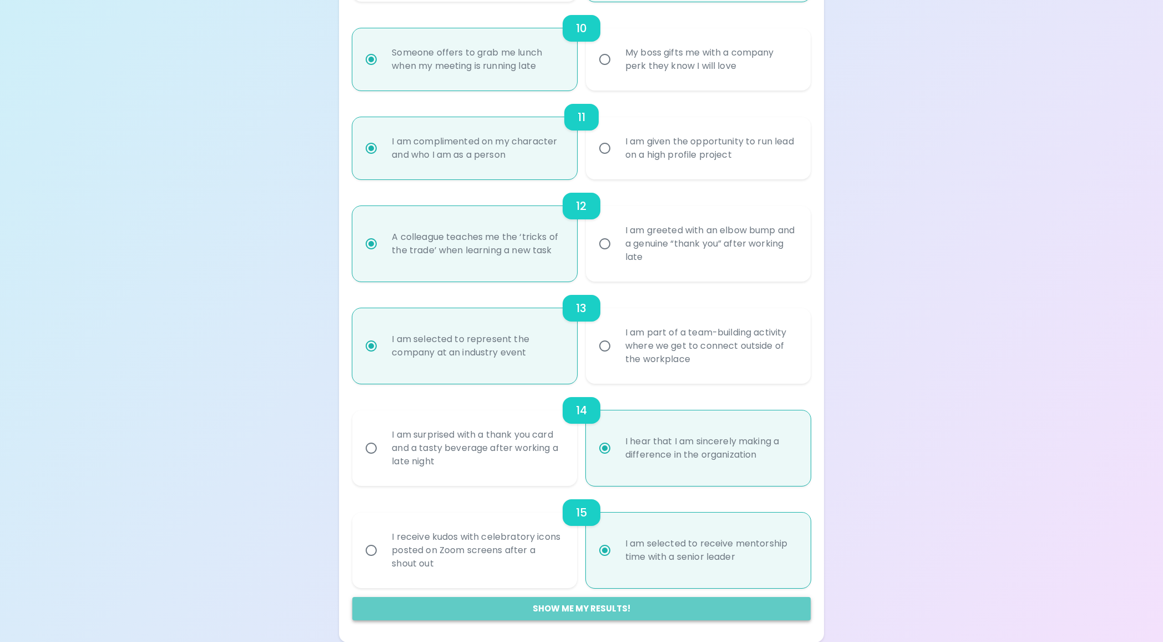
radio input "false"
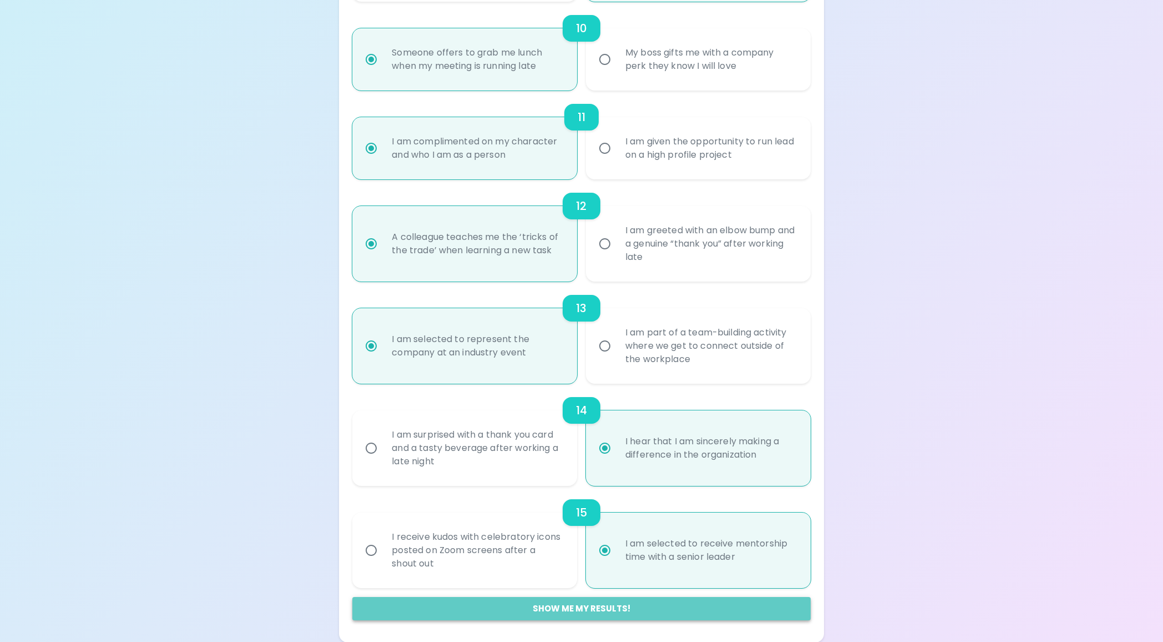
radio input "false"
radio input "true"
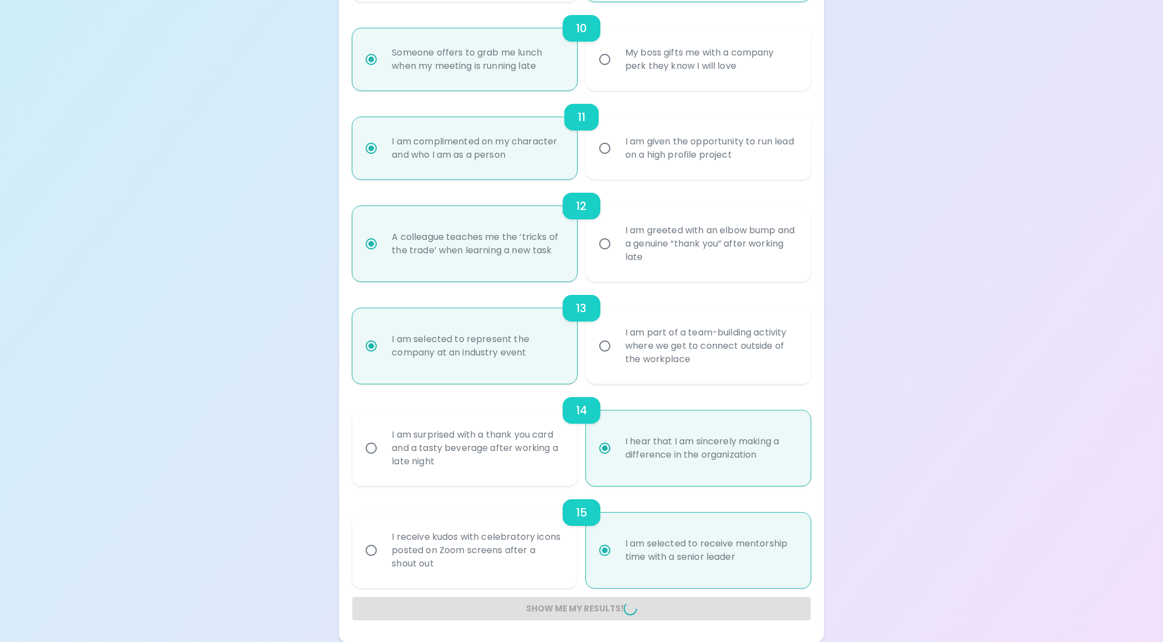
radio input "false"
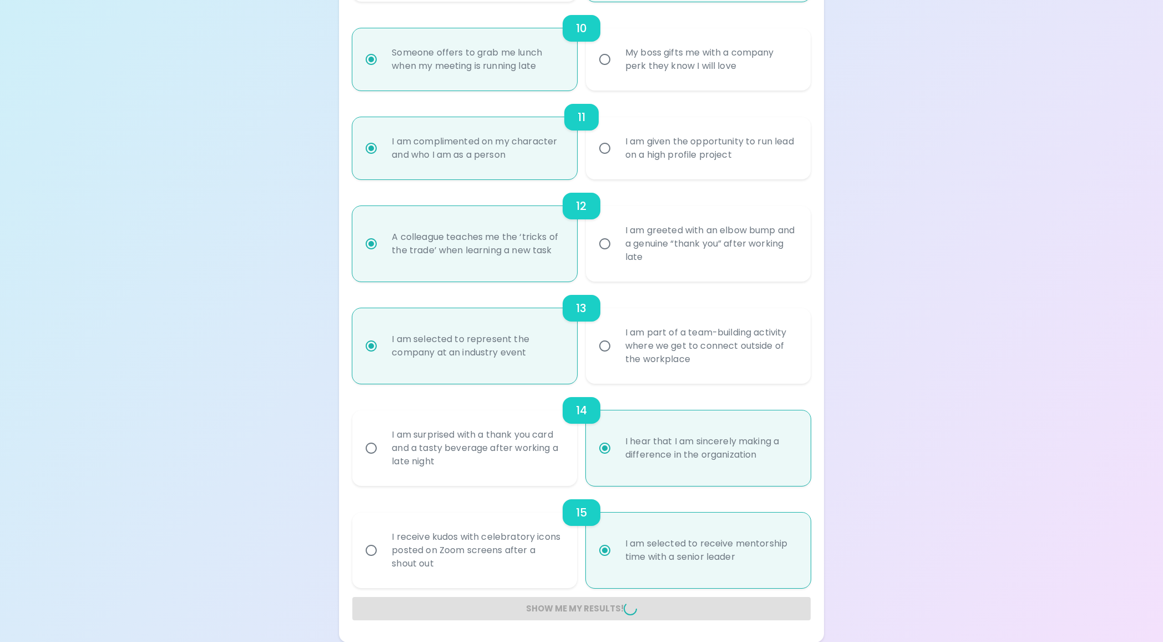
radio input "false"
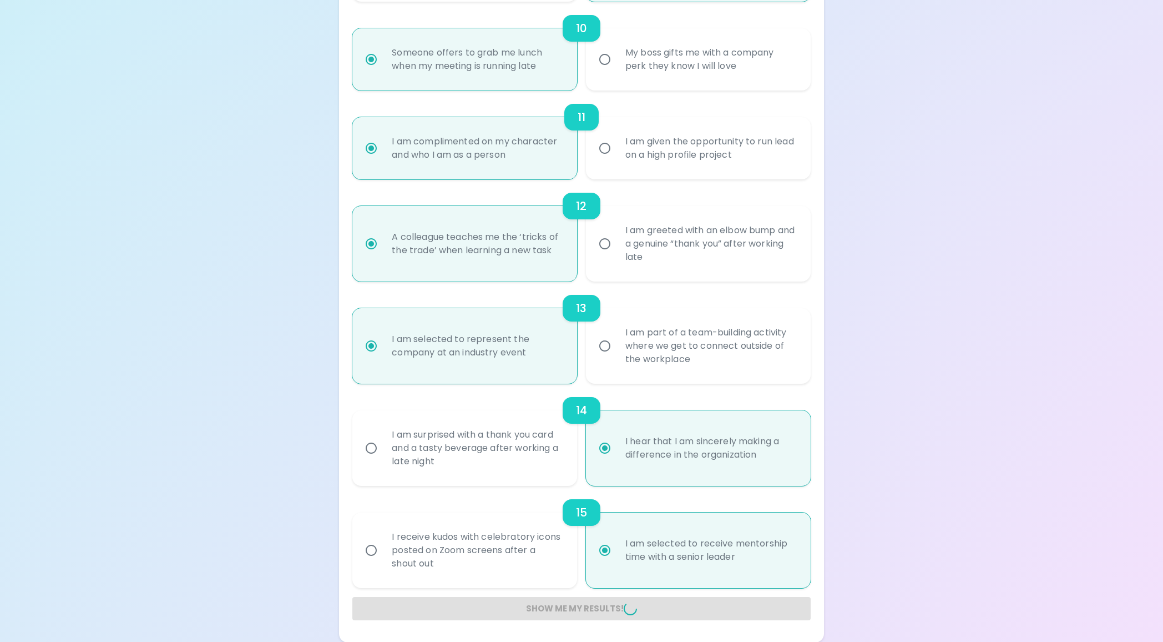
radio input "false"
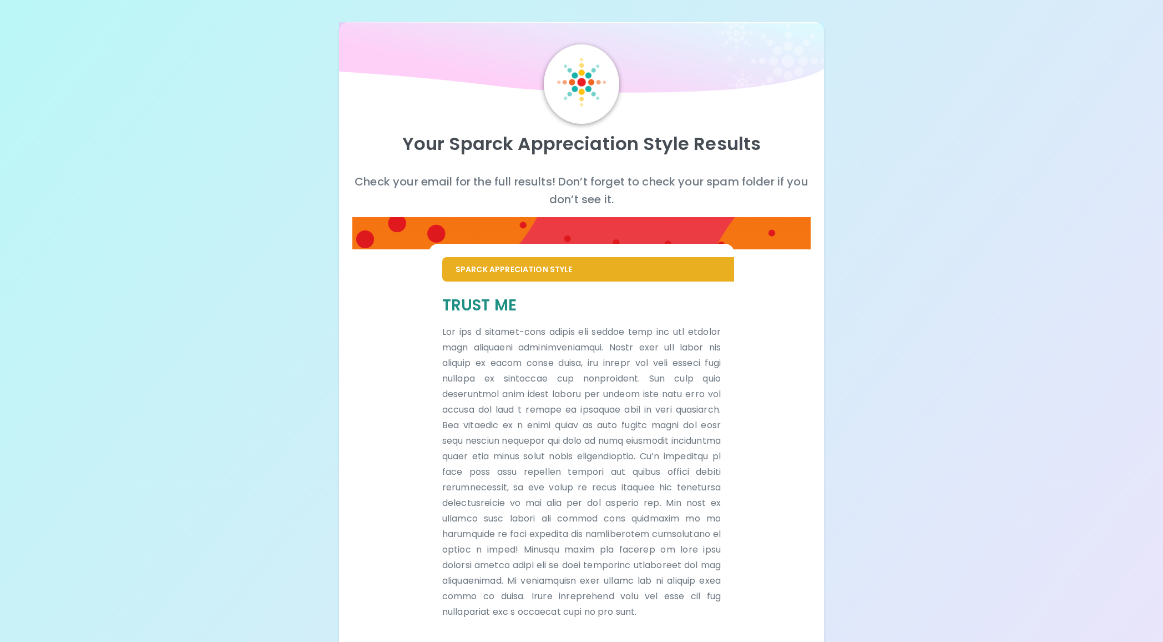
scroll to position [0, 0]
